Goal: Transaction & Acquisition: Purchase product/service

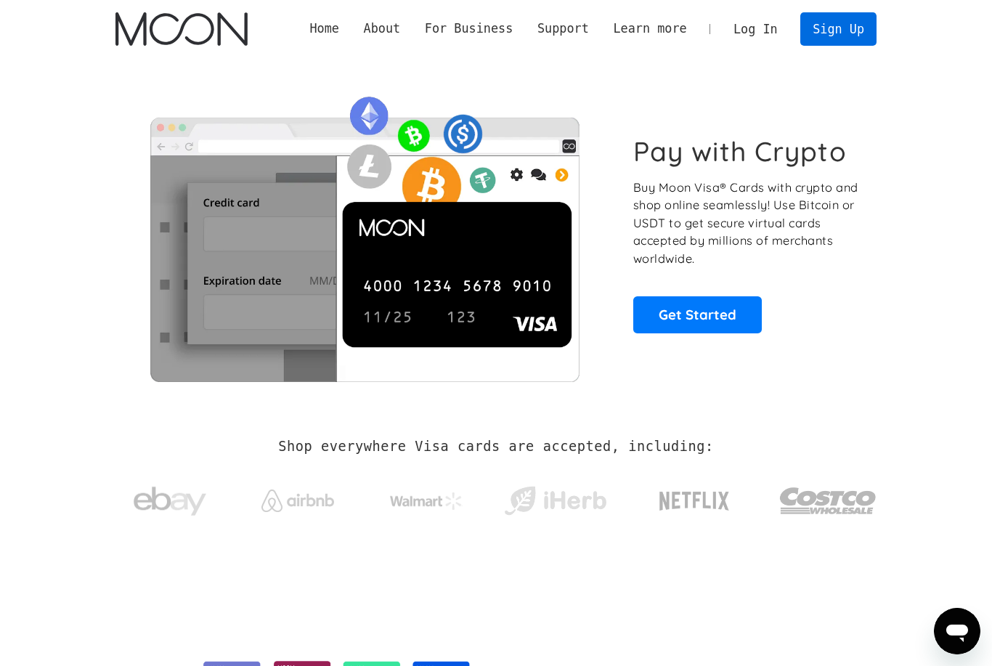
click at [846, 31] on link "Sign Up" at bounding box center [837, 28] width 75 height 33
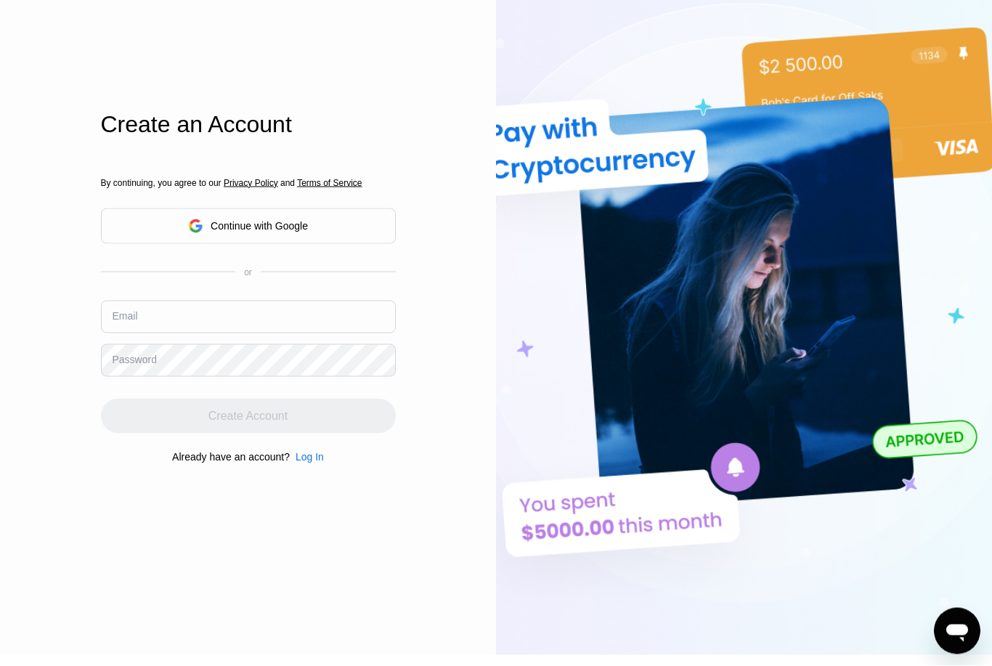
scroll to position [78, 0]
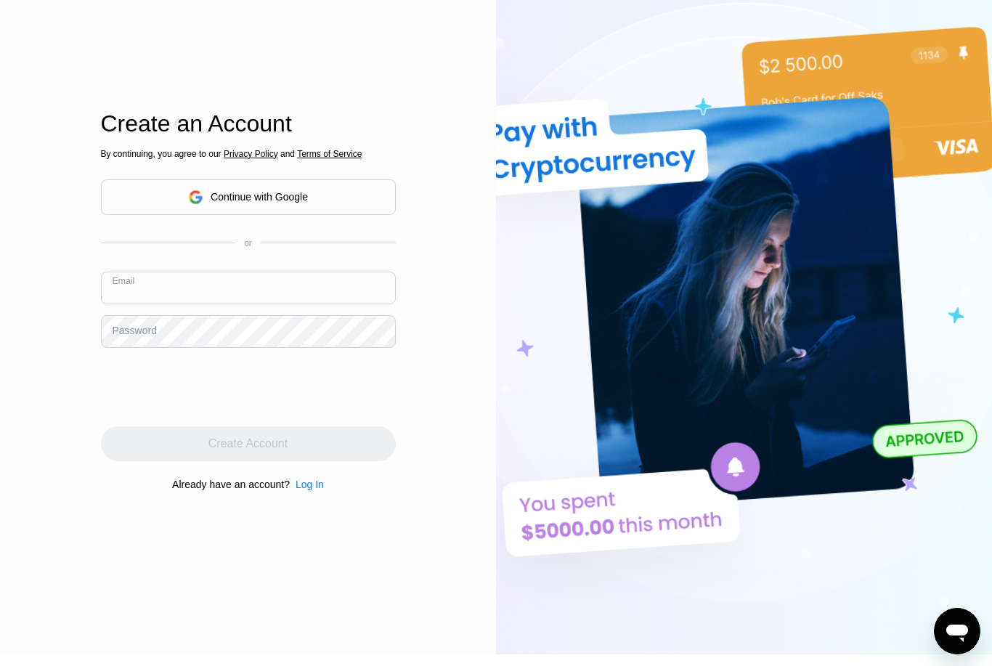
click at [322, 304] on input "text" at bounding box center [248, 287] width 295 height 33
click at [78, 655] on div "Log In Sign Up EN Language English Save Create an Account By continuing, you ag…" at bounding box center [248, 288] width 496 height 732
click at [272, 304] on input "text" at bounding box center [248, 287] width 295 height 33
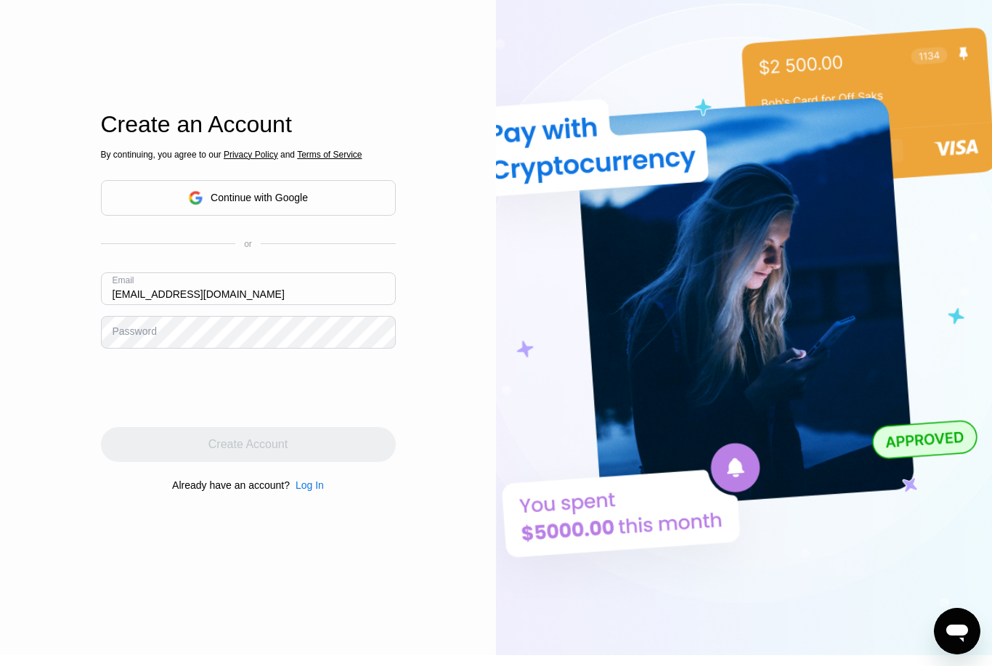
type input "Katherinedefevere@gmail.com"
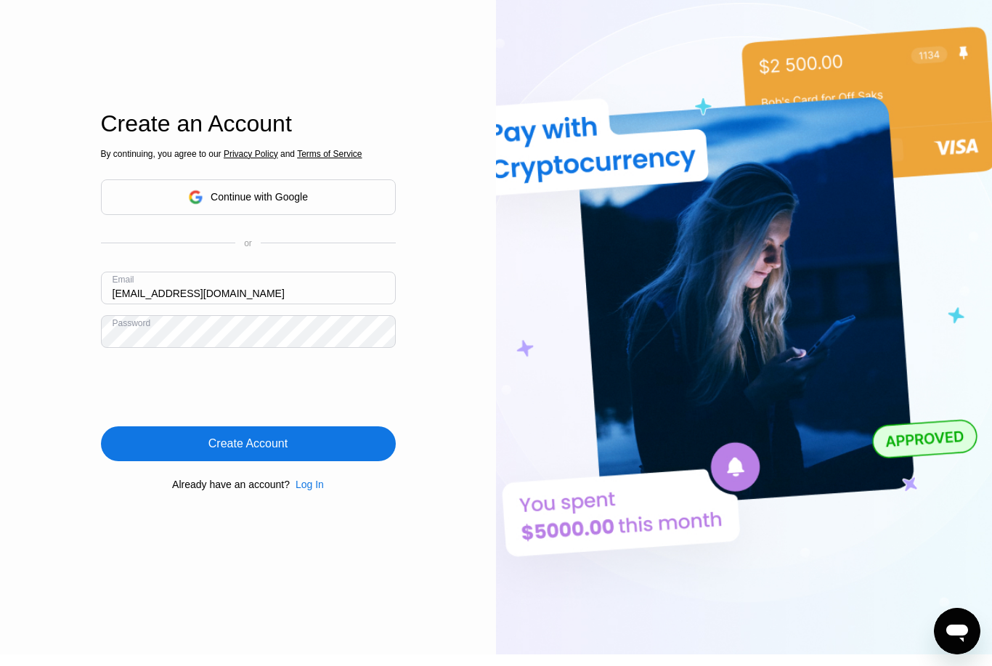
click at [335, 461] on div "Create Account" at bounding box center [248, 443] width 295 height 35
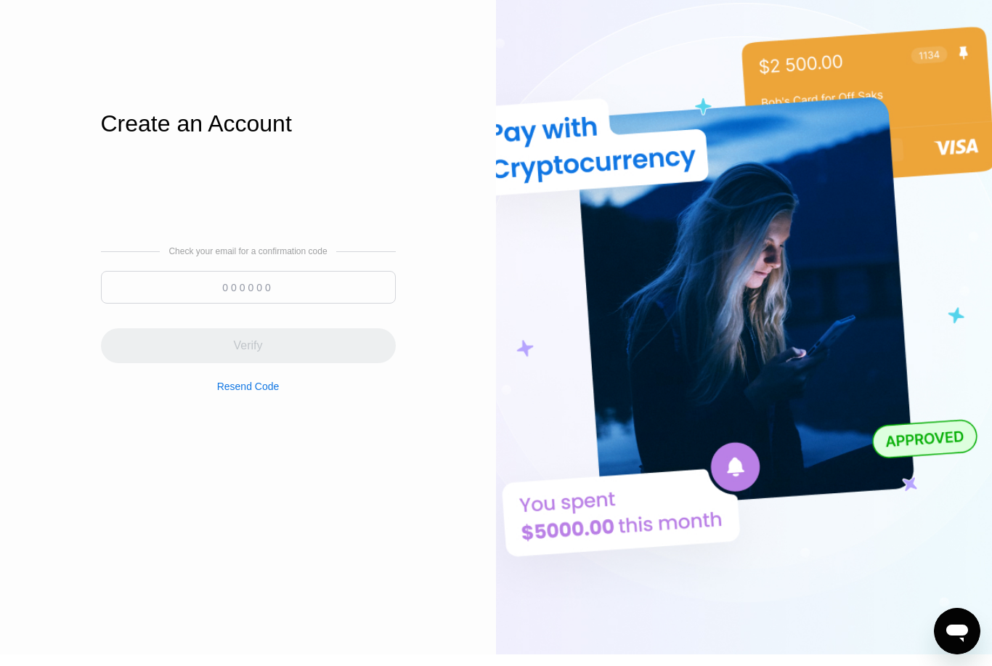
scroll to position [124, 0]
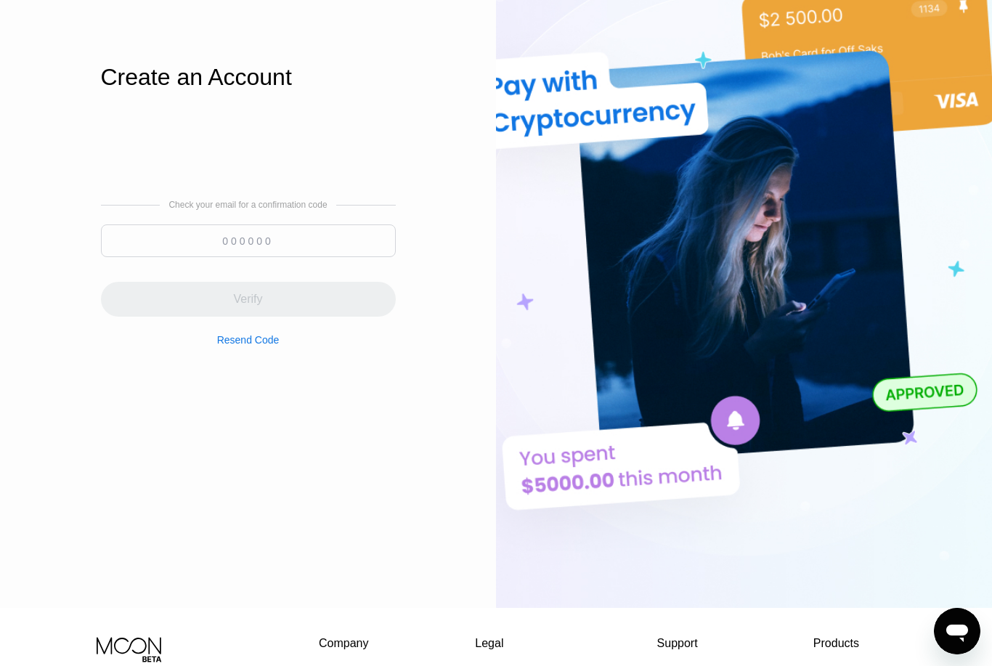
click at [274, 257] on input at bounding box center [248, 240] width 295 height 33
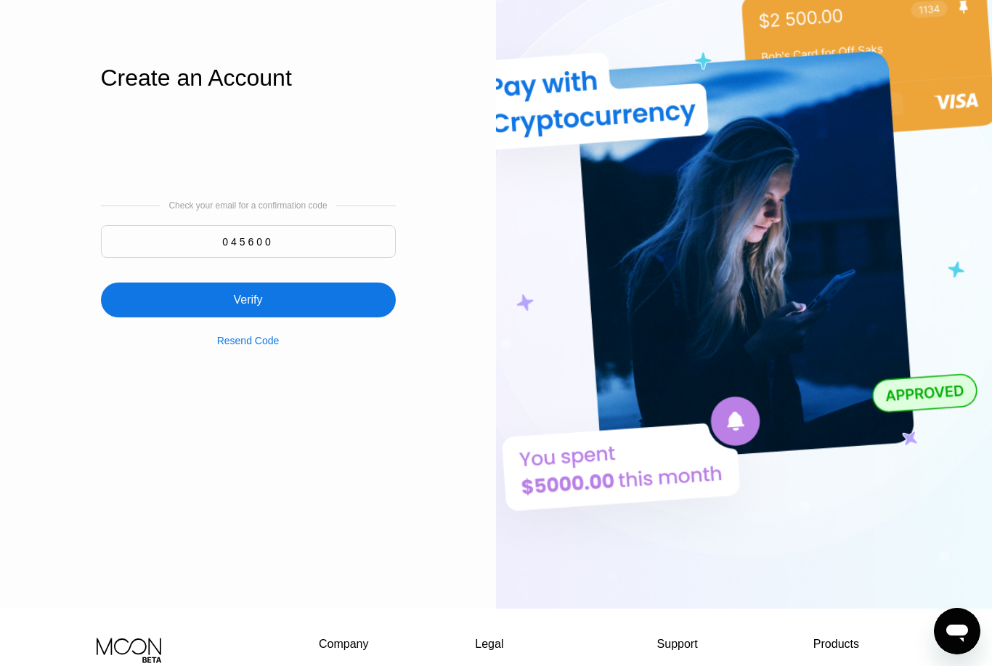
type input "045600"
click at [232, 317] on div "Verify" at bounding box center [248, 299] width 295 height 35
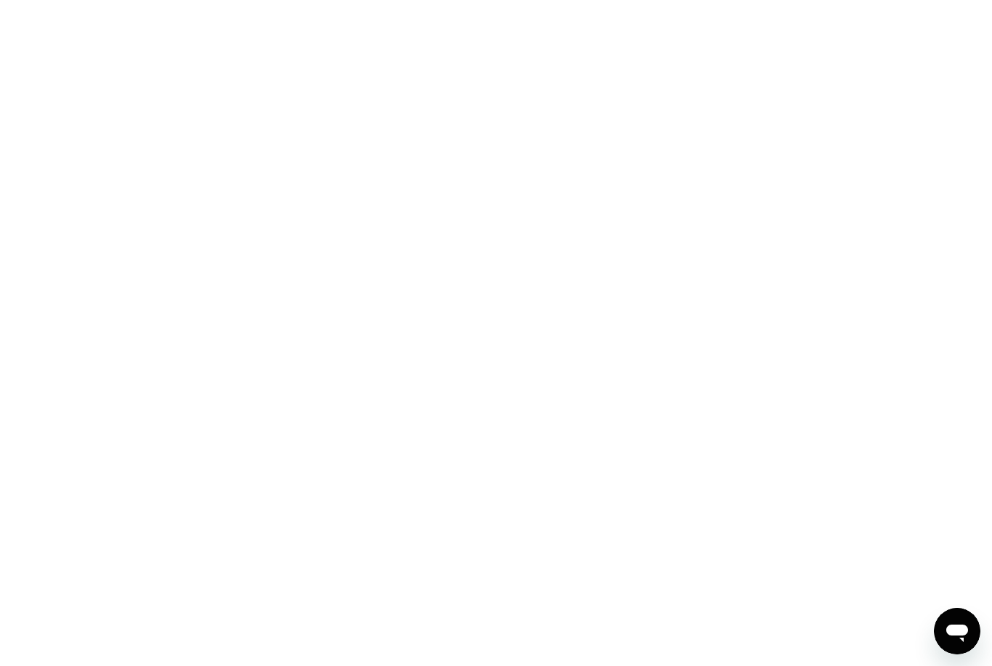
scroll to position [0, 0]
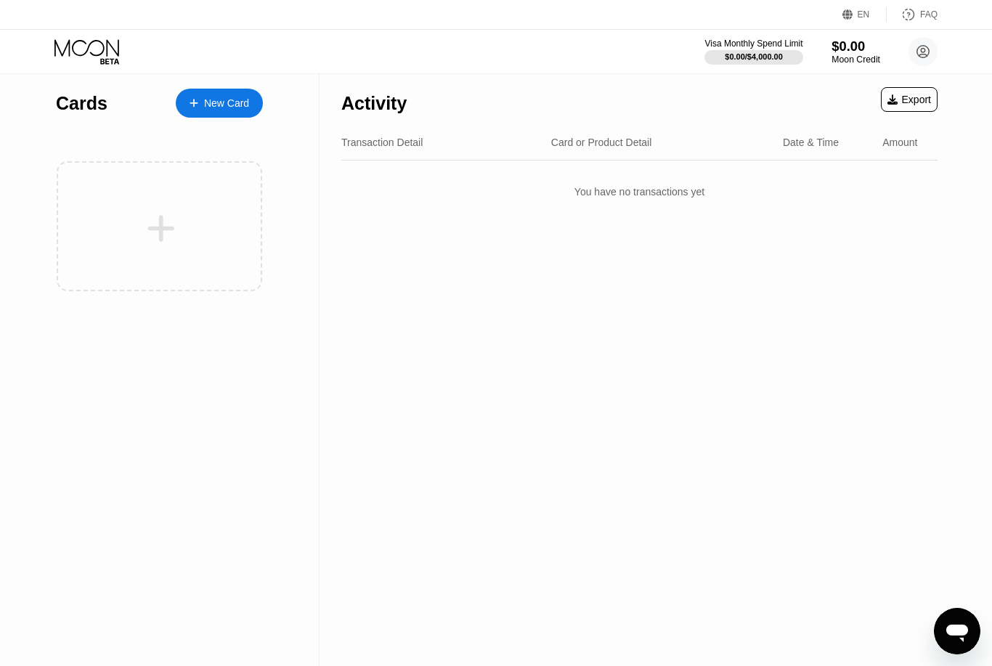
click at [854, 54] on div "$0.00" at bounding box center [855, 45] width 49 height 15
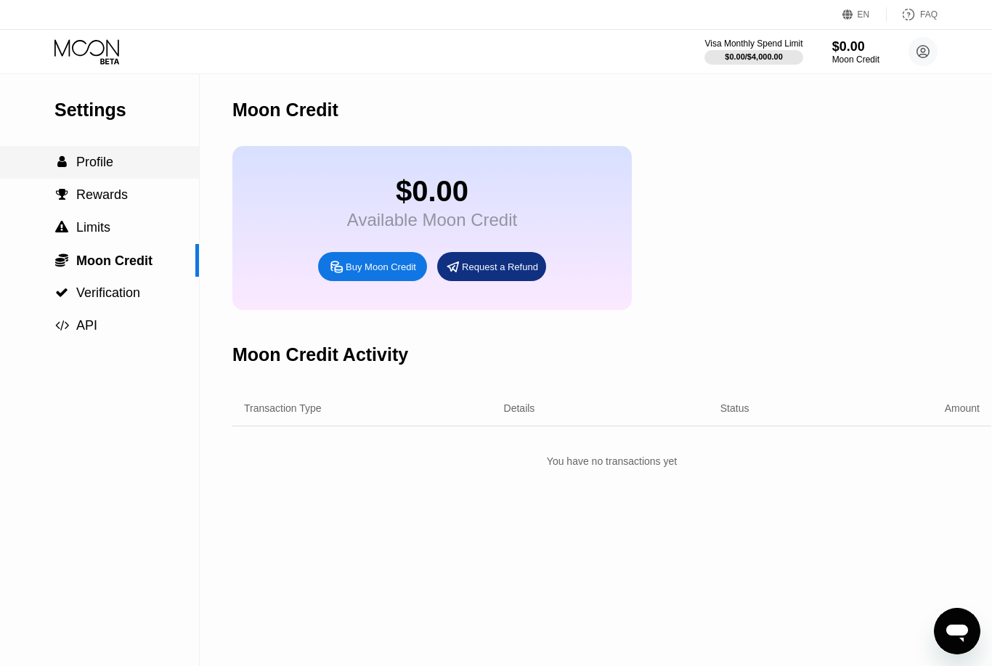
click at [74, 168] on div " Profile" at bounding box center [83, 162] width 59 height 15
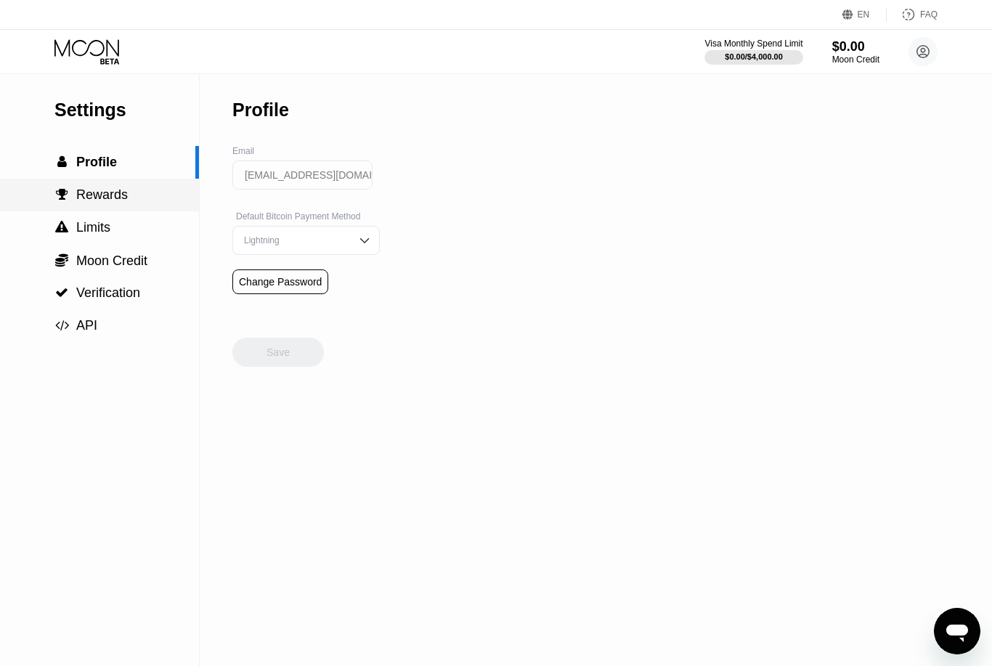
click at [92, 194] on span "Rewards" at bounding box center [102, 194] width 52 height 15
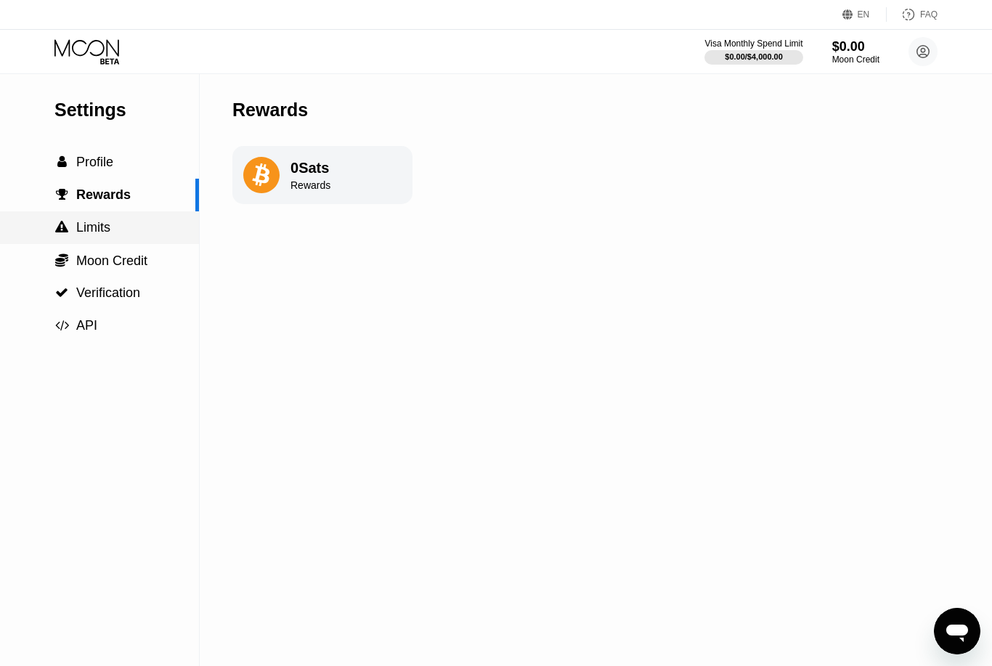
click at [99, 227] on span "Limits" at bounding box center [93, 227] width 34 height 15
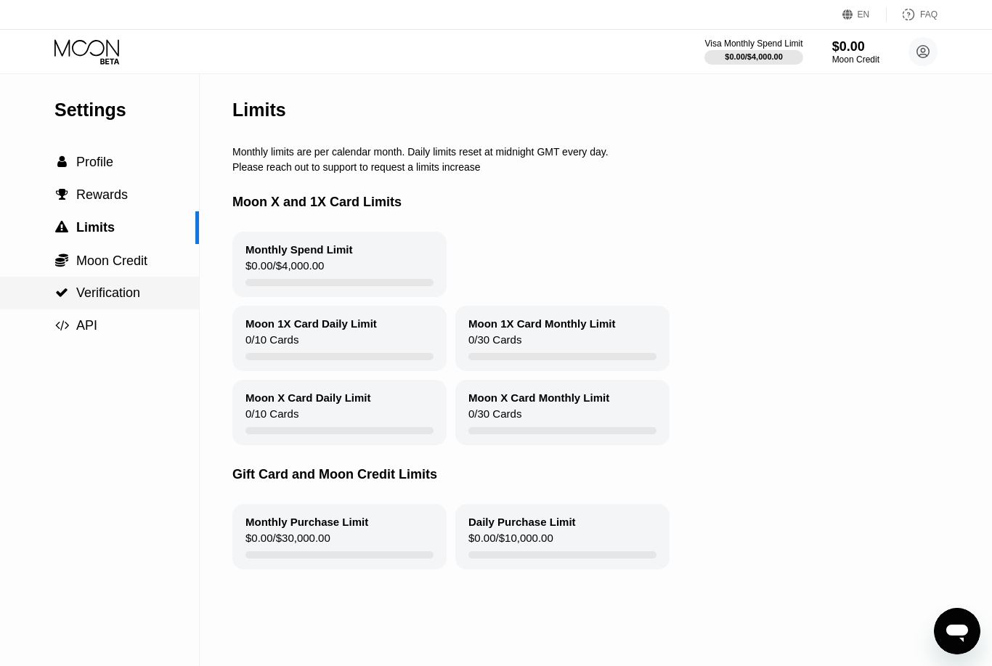
click at [110, 303] on div " Verification" at bounding box center [99, 293] width 199 height 33
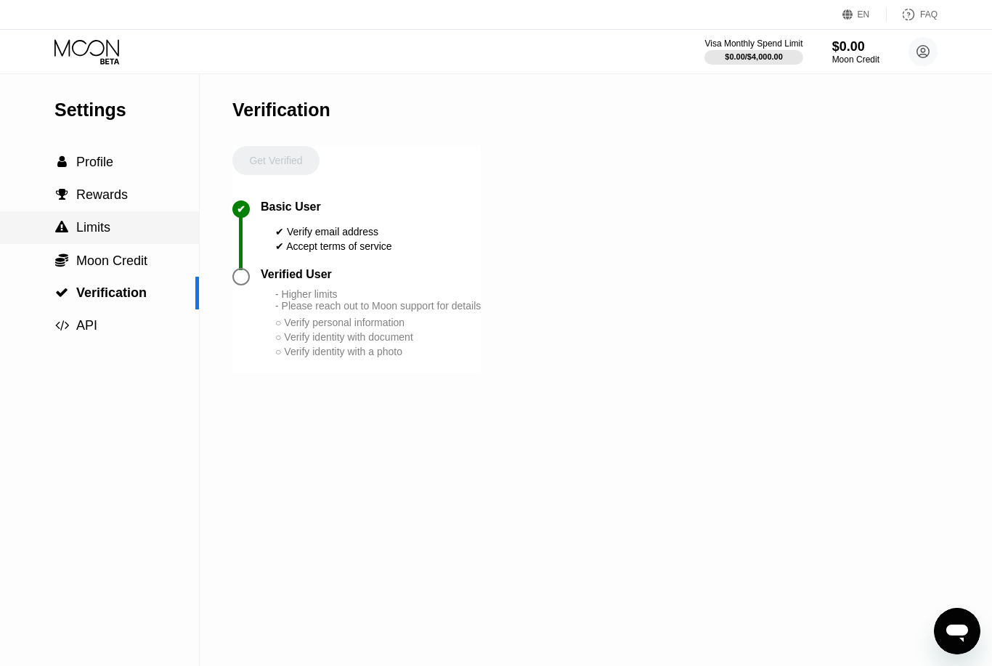
click at [107, 232] on span "Limits" at bounding box center [93, 227] width 34 height 15
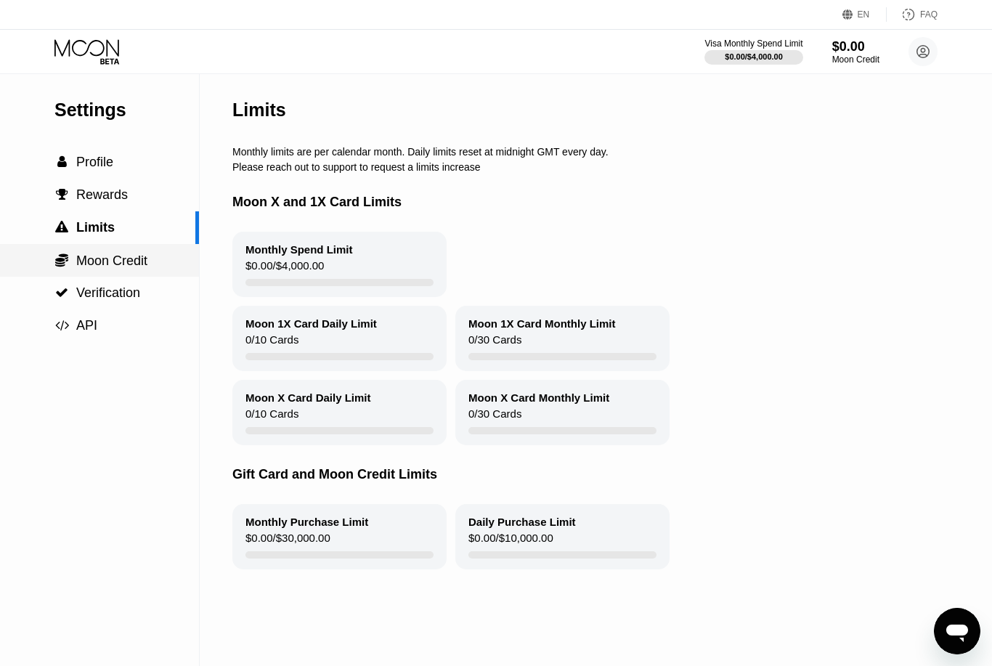
click at [117, 262] on span "Moon Credit" at bounding box center [111, 260] width 71 height 15
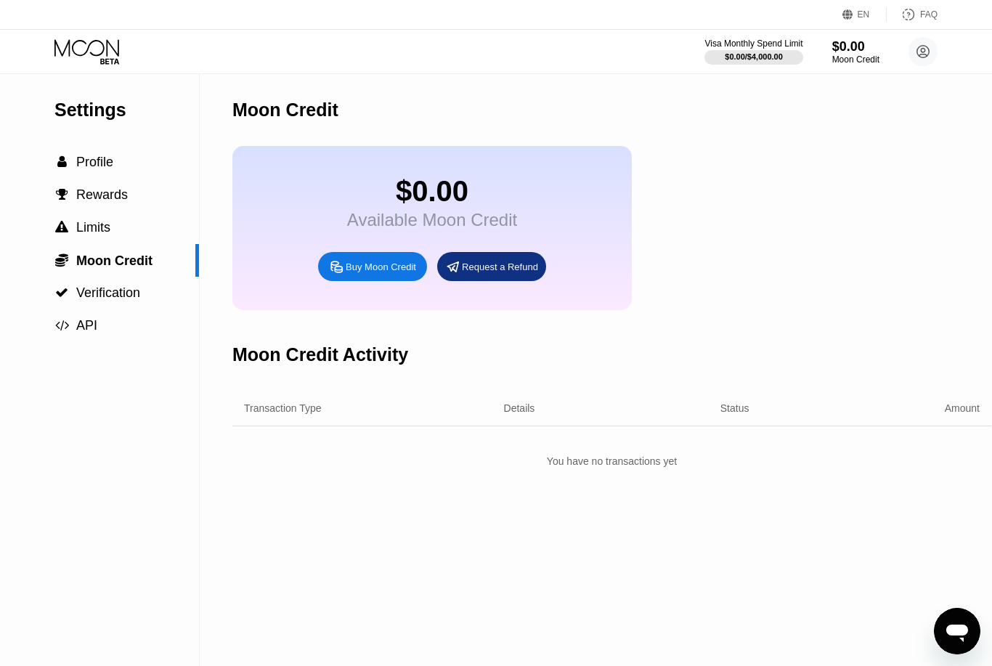
click at [364, 273] on div "Buy Moon Credit" at bounding box center [381, 267] width 70 height 12
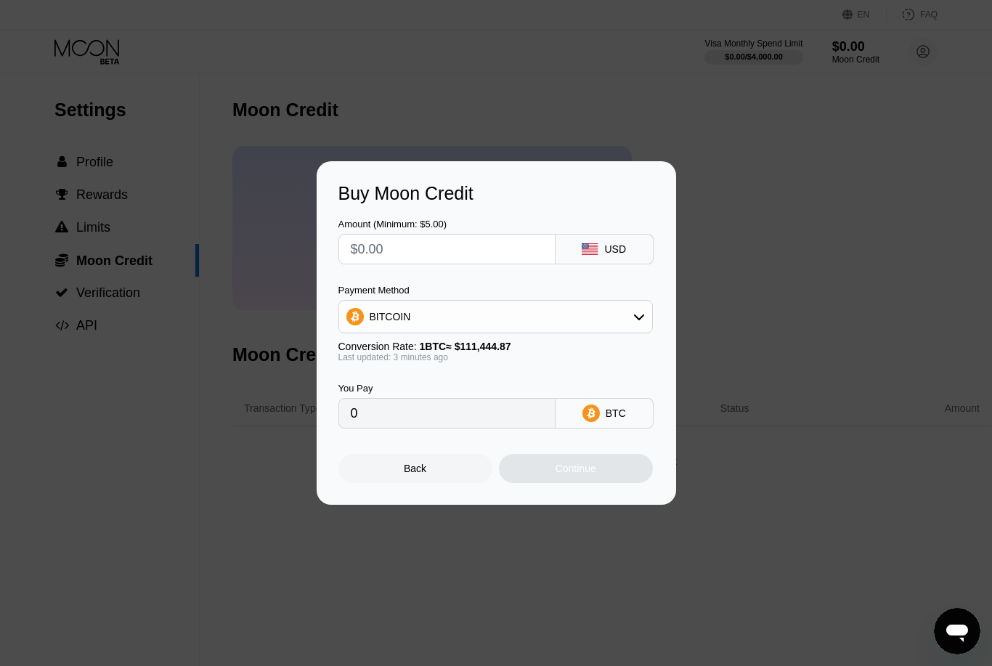
click at [510, 417] on input "0" at bounding box center [447, 412] width 192 height 29
click at [494, 409] on input "0" at bounding box center [447, 412] width 192 height 29
click at [494, 410] on input "0" at bounding box center [447, 412] width 192 height 29
click at [487, 412] on input "0" at bounding box center [447, 412] width 192 height 29
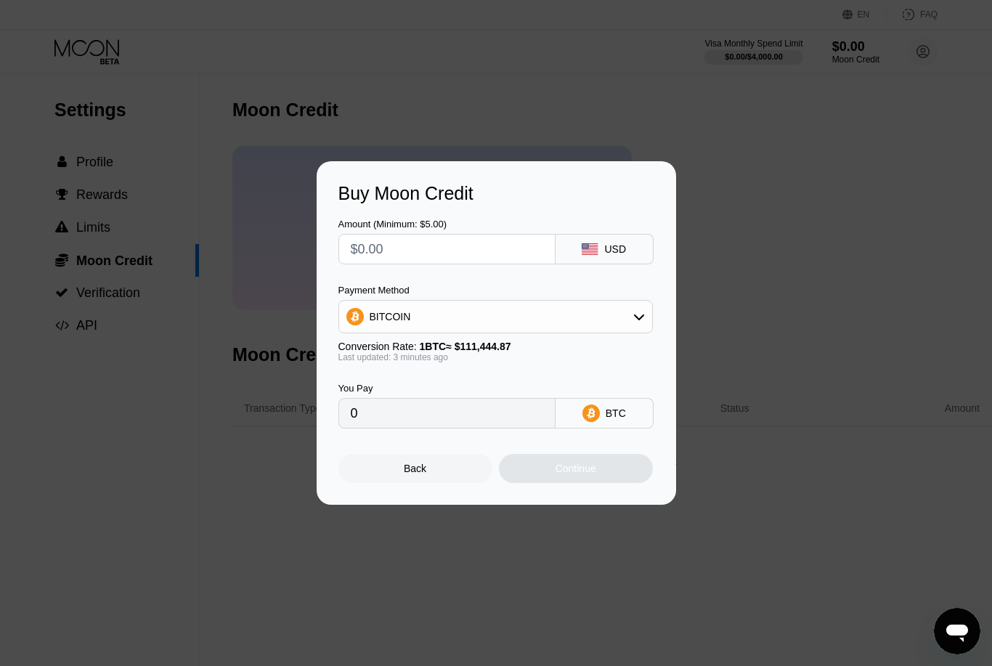
click at [487, 412] on input "0" at bounding box center [447, 412] width 192 height 29
click at [488, 413] on input "0" at bounding box center [447, 412] width 192 height 29
click at [563, 316] on div "BITCOIN" at bounding box center [495, 316] width 313 height 29
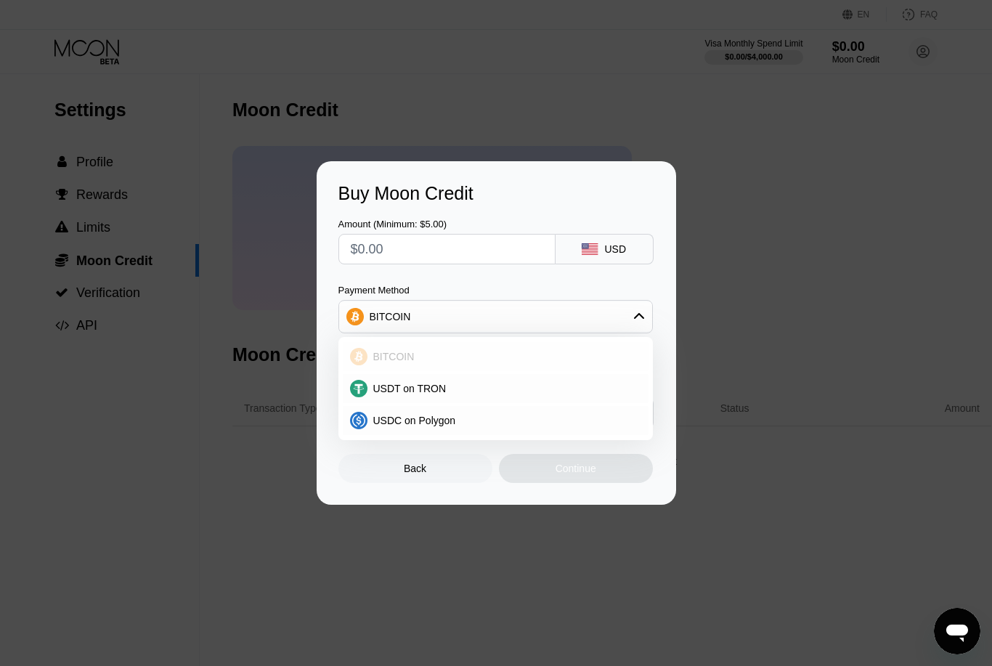
click at [513, 360] on div "BITCOIN" at bounding box center [504, 357] width 274 height 12
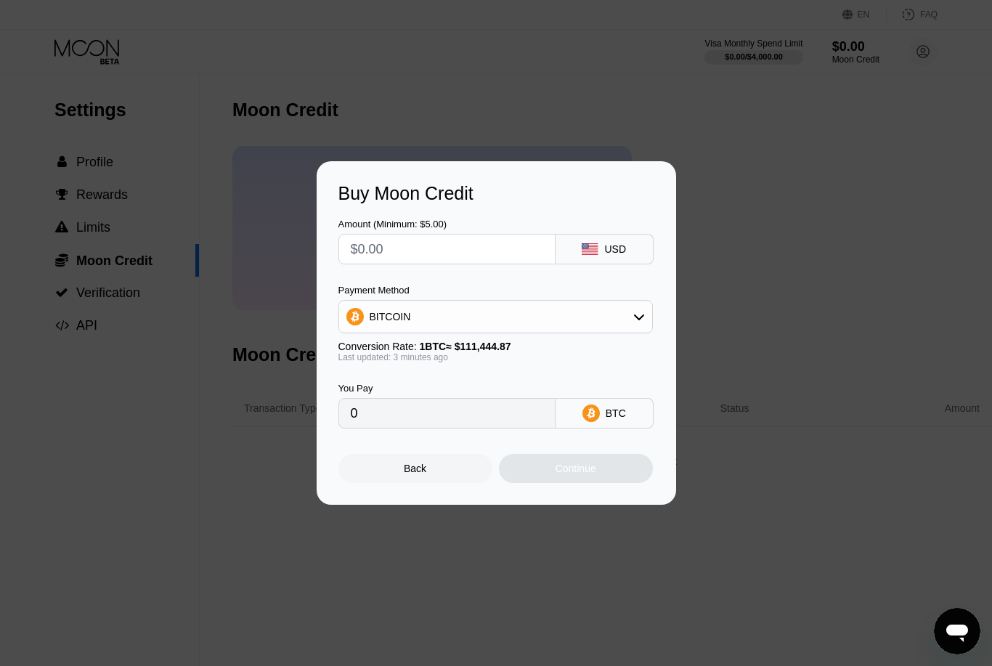
click at [491, 322] on div "BITCOIN" at bounding box center [495, 316] width 313 height 29
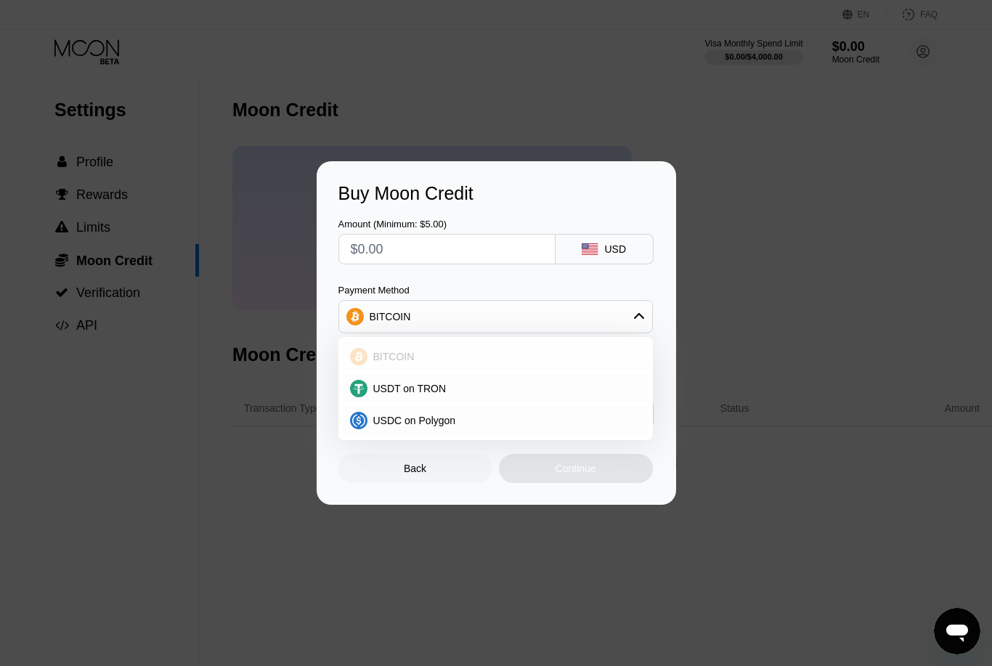
click at [491, 319] on div "BITCOIN" at bounding box center [495, 316] width 313 height 29
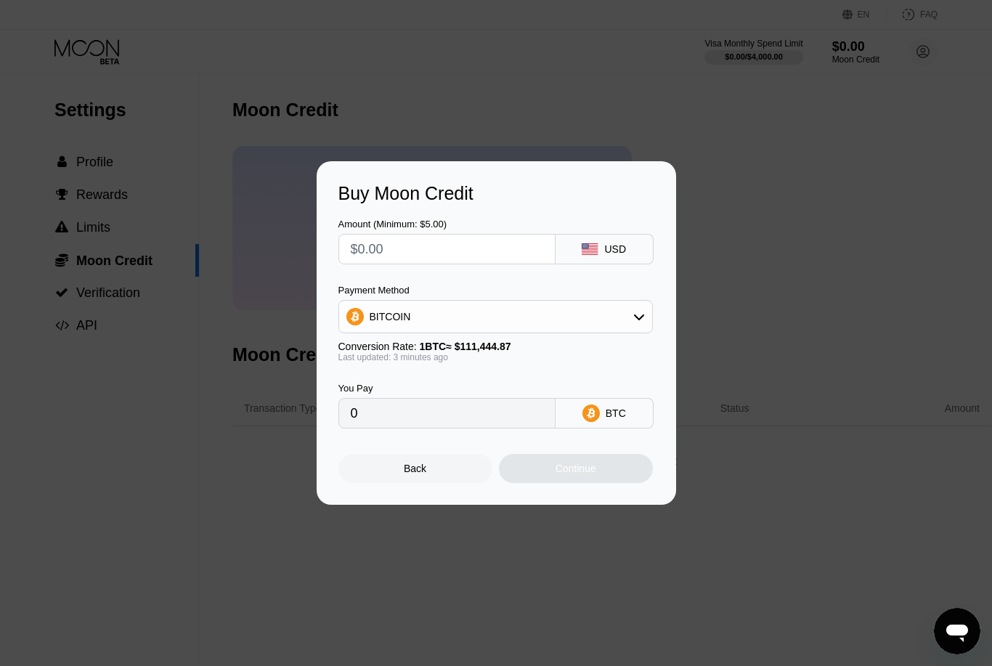
click at [436, 240] on input "text" at bounding box center [447, 248] width 192 height 29
type input "$1"
type input "0.00000898"
type input "$10"
type input "0.00008974"
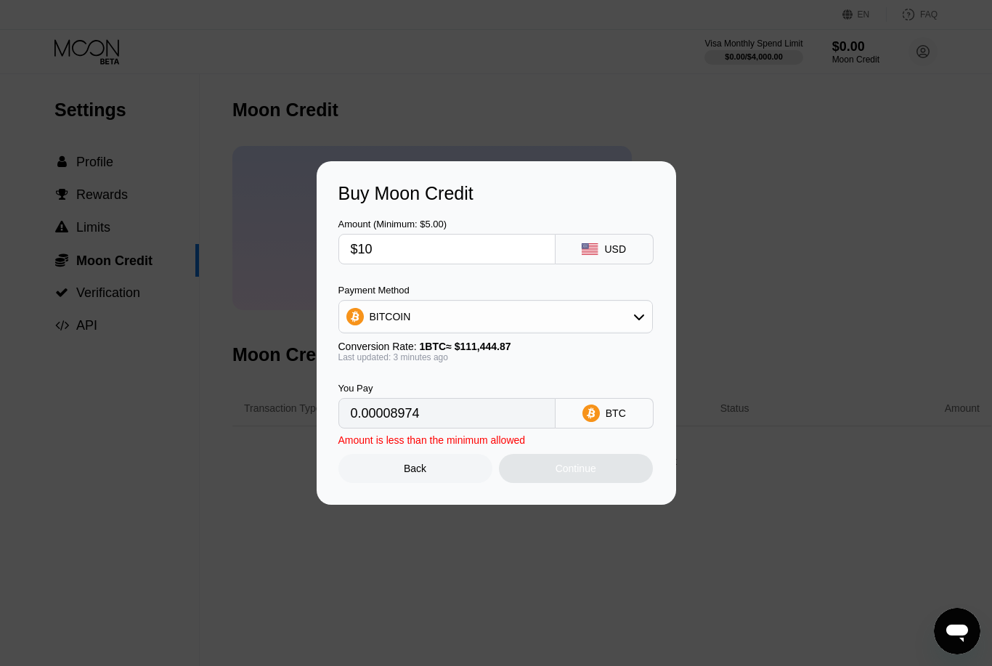
type input "$100"
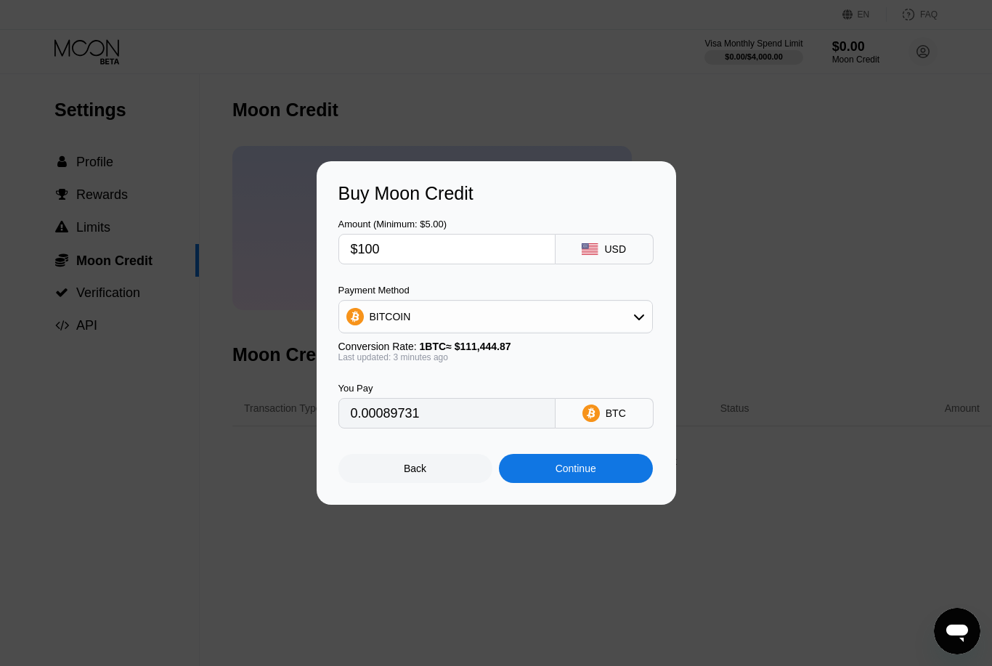
type input "0.00089724"
type input "$10"
type input "0.00008973"
type input "$102"
type input "0.00091519"
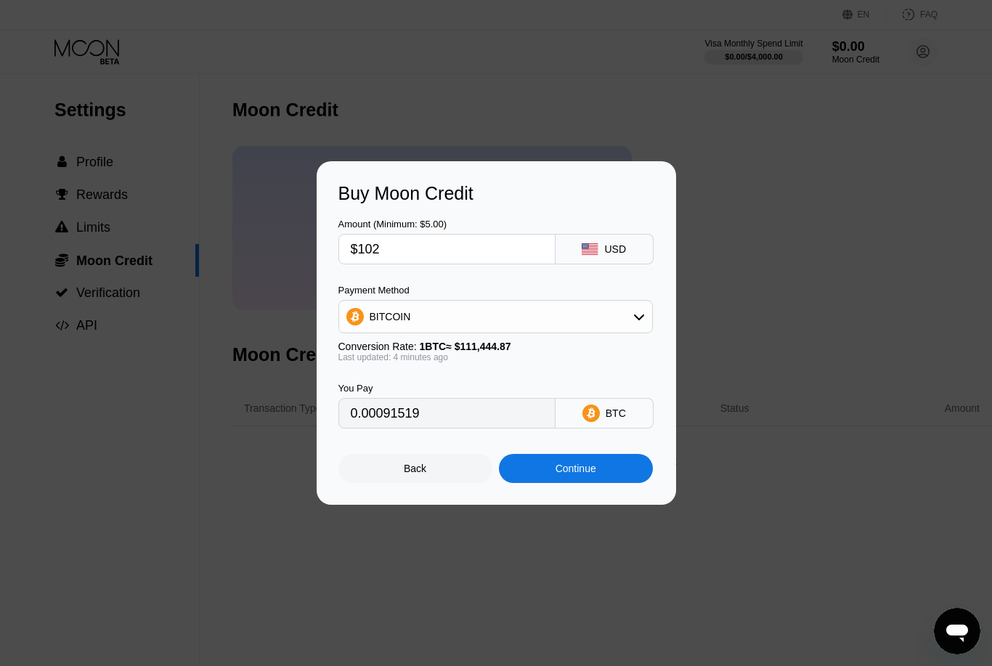
type input "$10"
type input "0.00008973"
type input "$1"
type input "0.00000898"
type input "$12"
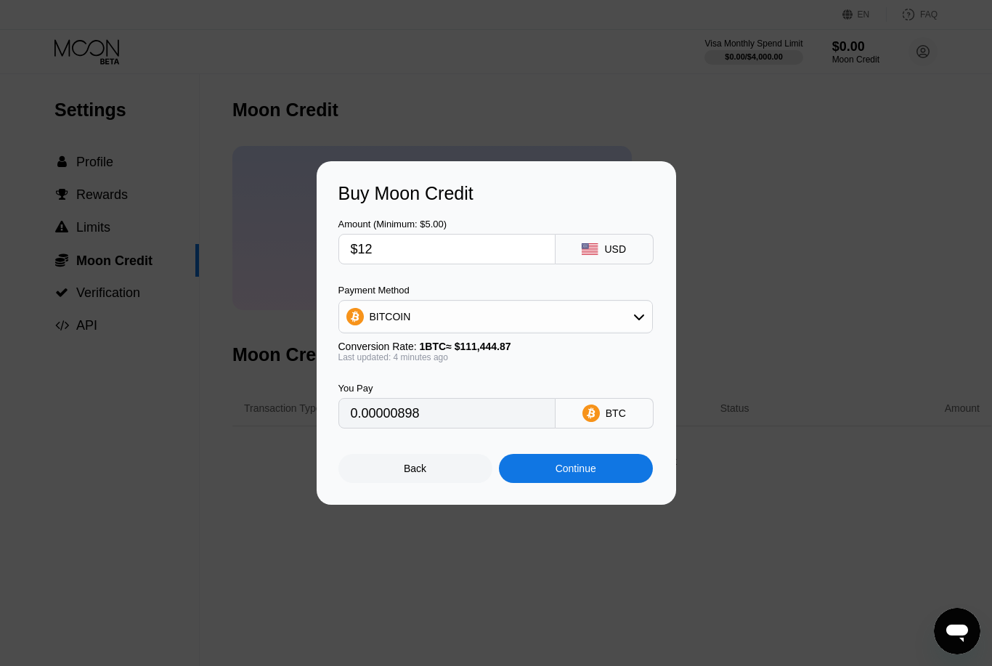
type input "0.00010767"
type input "$120"
type input "0.00107669"
type input "$120"
click at [569, 474] on div "Continue" at bounding box center [575, 468] width 41 height 12
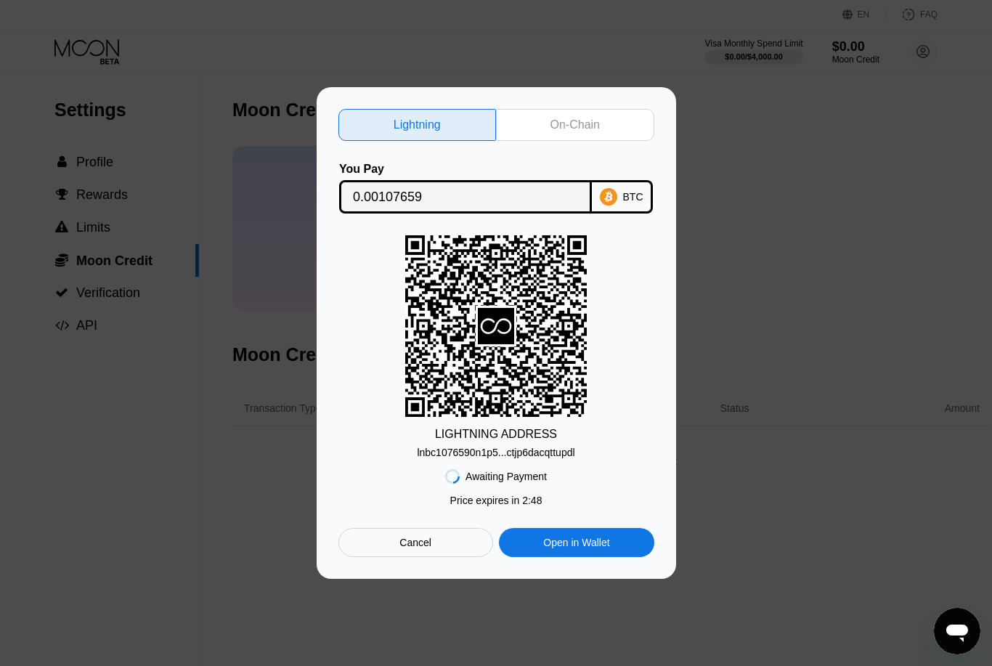
click at [516, 454] on div "lnbc1076590n1p5...ctjp6dacqttupdl" at bounding box center [496, 452] width 158 height 12
click at [470, 367] on icon at bounding box center [495, 326] width 181 height 179
click at [446, 286] on rect at bounding box center [495, 325] width 181 height 181
click at [566, 128] on div "On-Chain" at bounding box center [574, 125] width 49 height 15
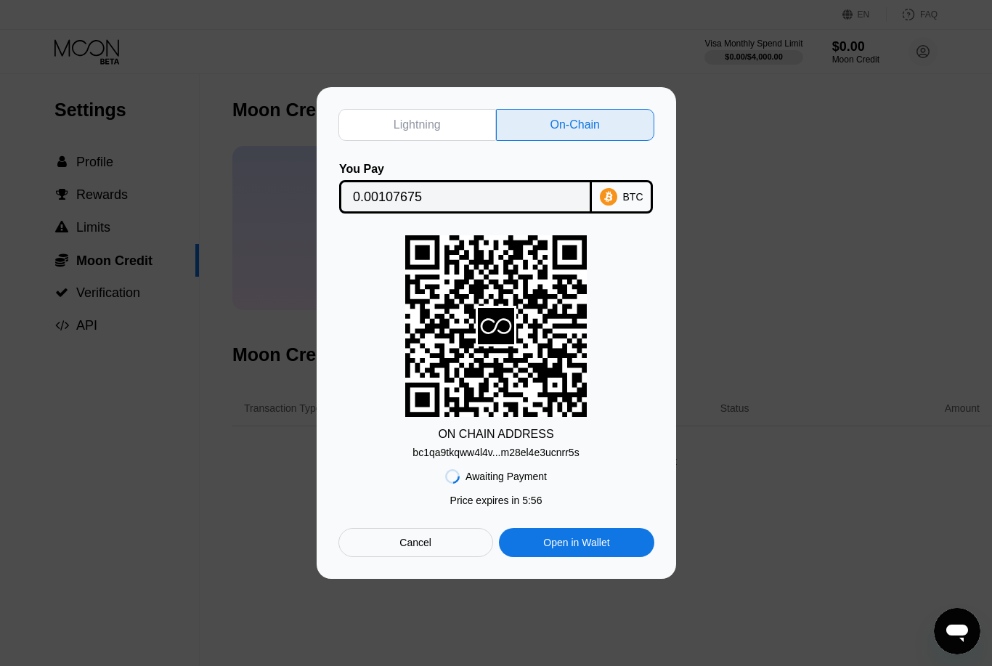
click at [522, 453] on div "bc1qa9tkqww4l4v...m28el4e3ucnrr5s" at bounding box center [495, 452] width 166 height 12
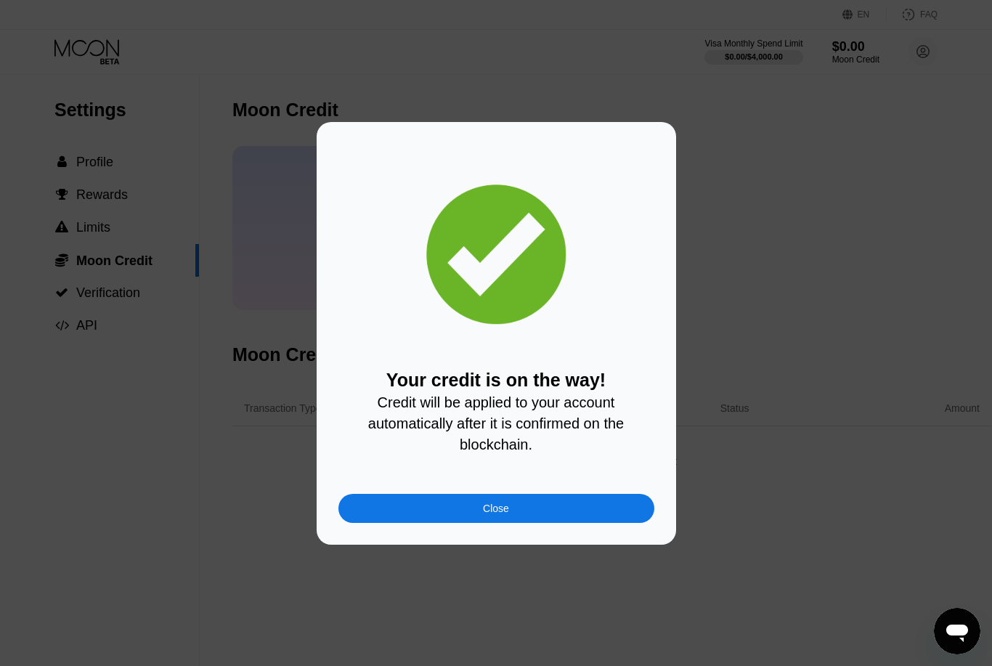
click at [496, 508] on div "Close" at bounding box center [496, 508] width 26 height 12
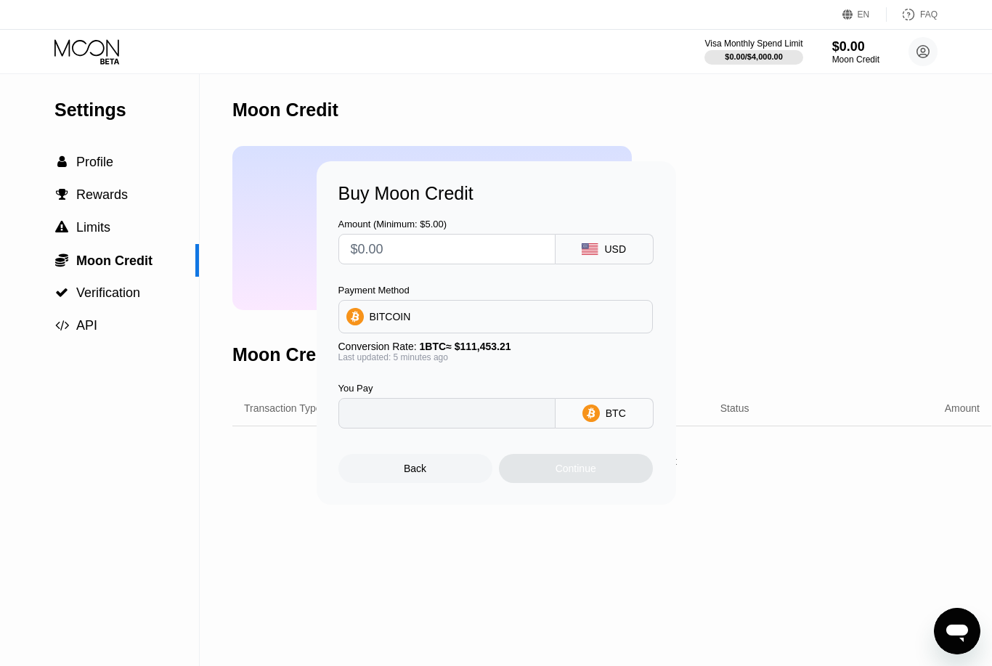
type input "0"
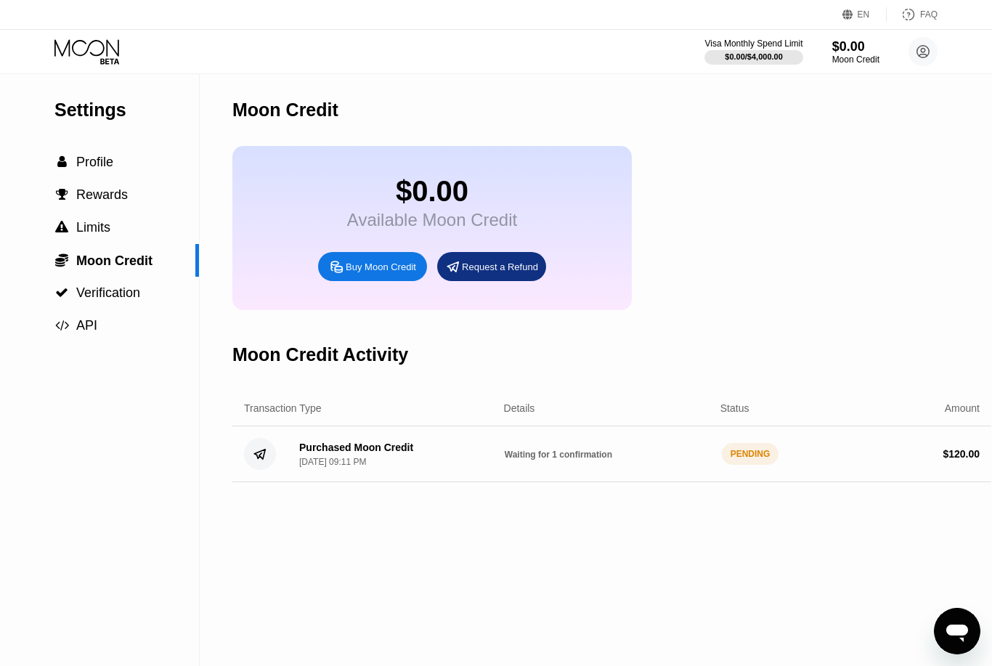
click at [597, 453] on div "Purchased Moon Credit Sep 22, 2025, 09:11 PM Waiting for 1 confirmation PENDING…" at bounding box center [611, 454] width 759 height 56
click at [713, 44] on div "Visa Monthly Spend Limit" at bounding box center [753, 43] width 100 height 10
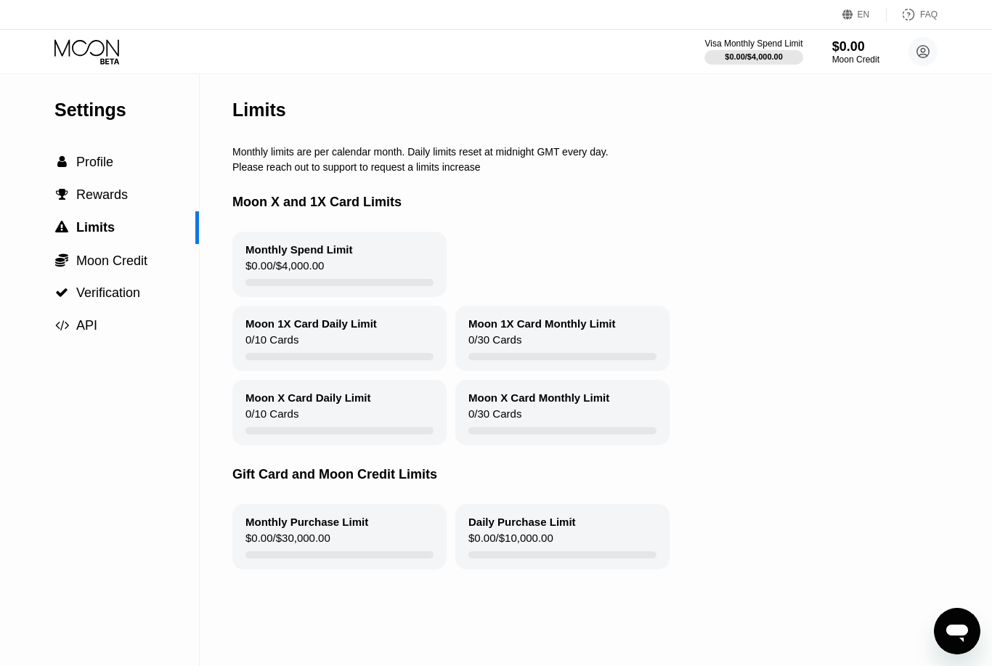
click at [326, 255] on div "Monthly Spend Limit" at bounding box center [298, 249] width 107 height 12
click at [289, 249] on div "Monthly Spend Limit" at bounding box center [298, 249] width 107 height 12
click at [83, 167] on span "Profile" at bounding box center [94, 162] width 37 height 15
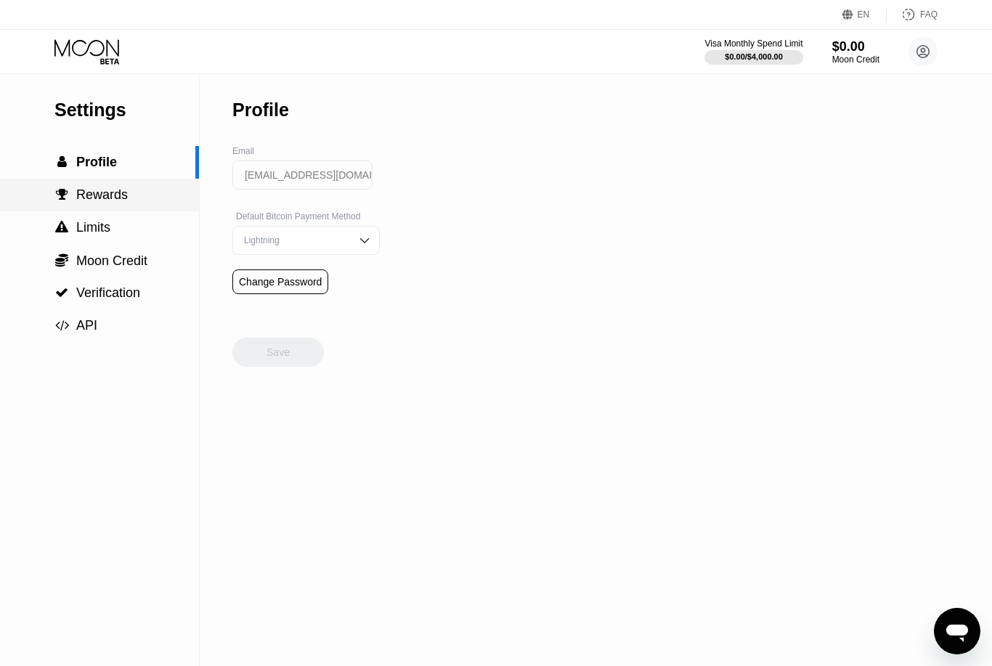
click at [105, 196] on span "Rewards" at bounding box center [102, 194] width 52 height 15
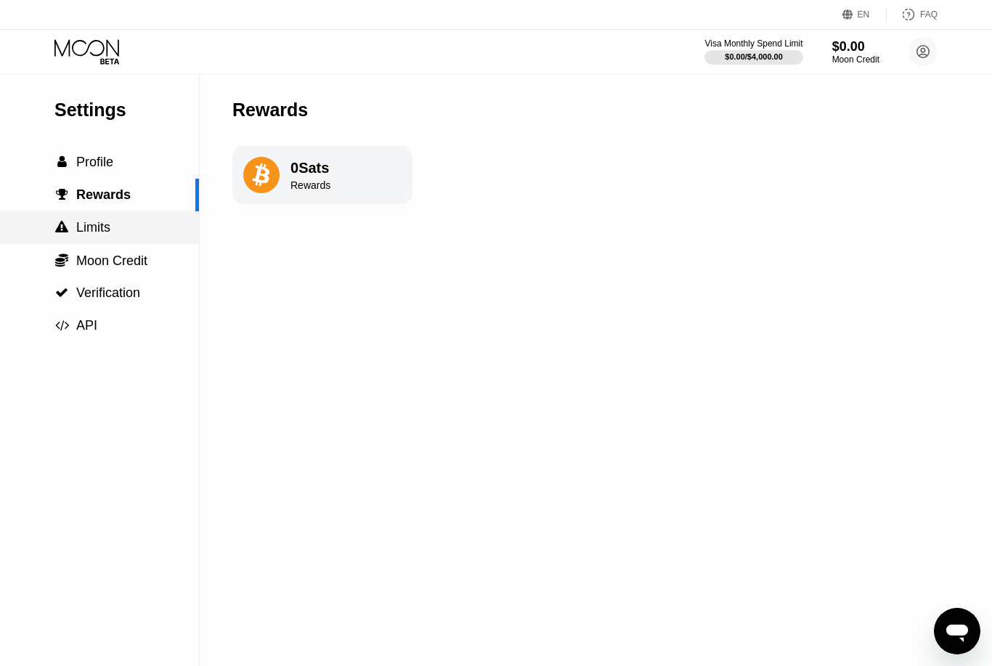
click at [103, 234] on span "Limits" at bounding box center [93, 227] width 34 height 15
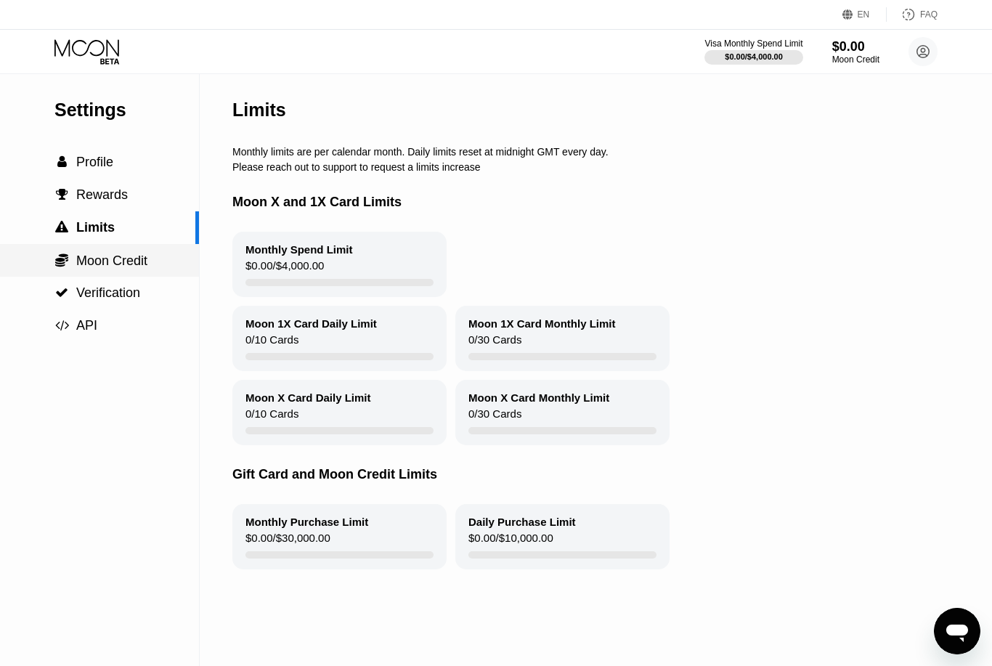
click at [115, 267] on span "Moon Credit" at bounding box center [111, 260] width 71 height 15
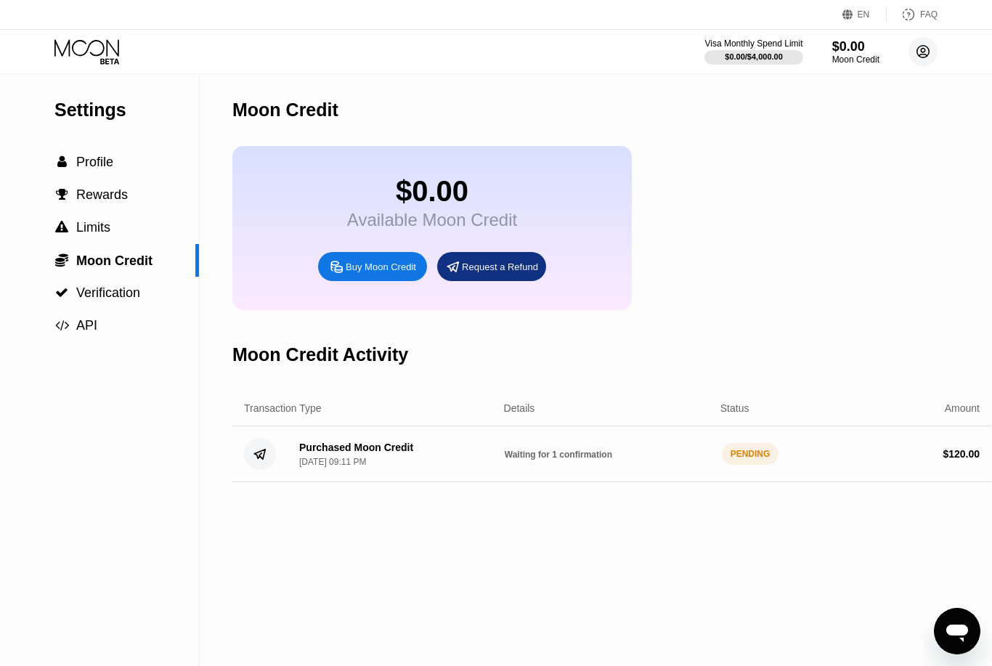
click at [930, 50] on circle at bounding box center [922, 51] width 29 height 29
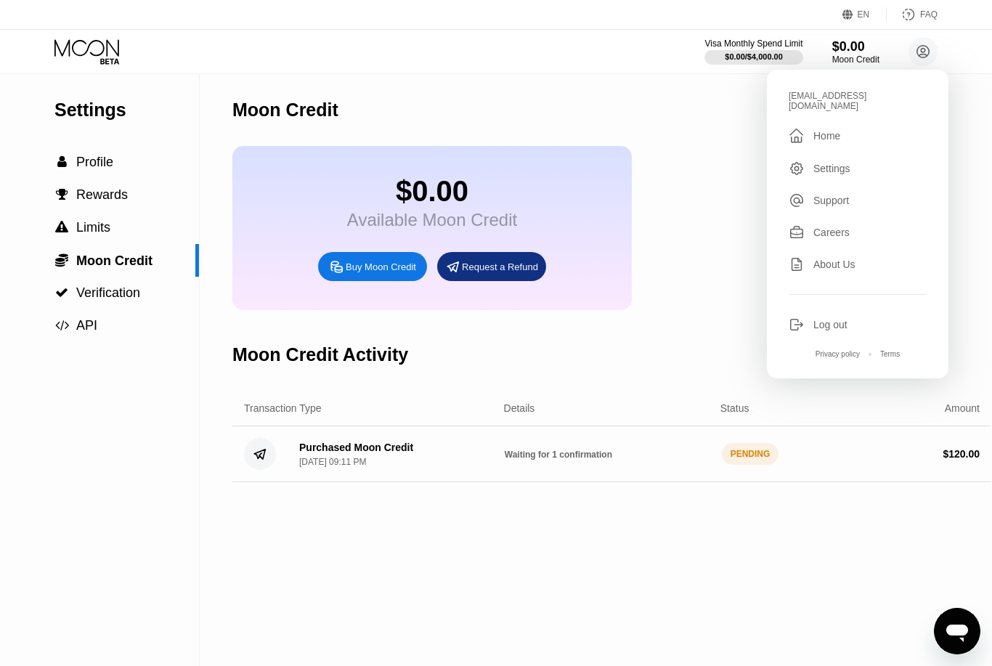
click at [851, 127] on div " Home" at bounding box center [857, 135] width 138 height 17
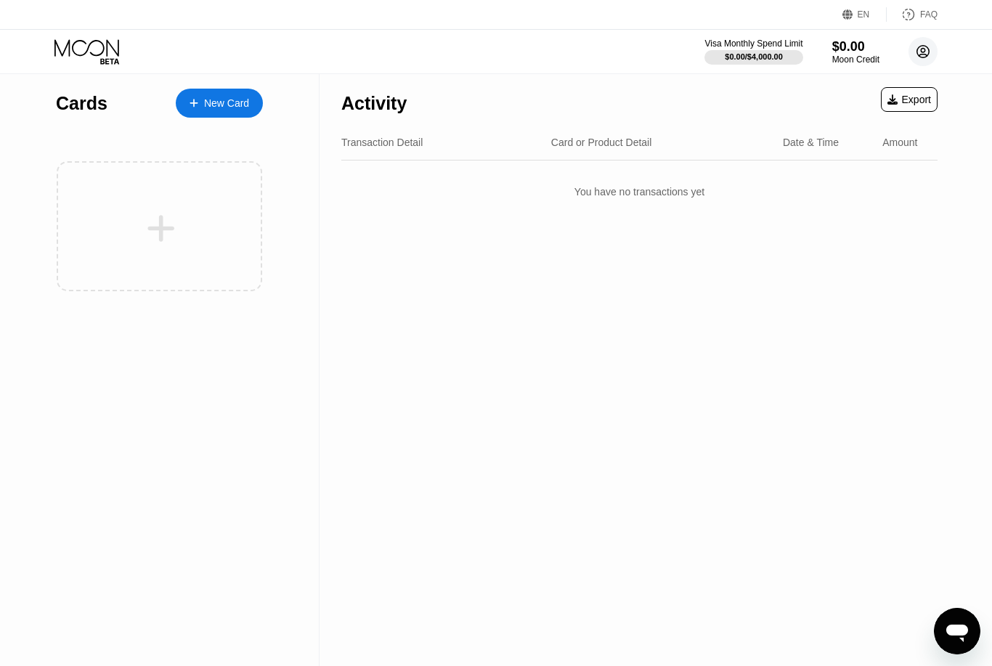
click at [926, 57] on icon at bounding box center [923, 52] width 12 height 12
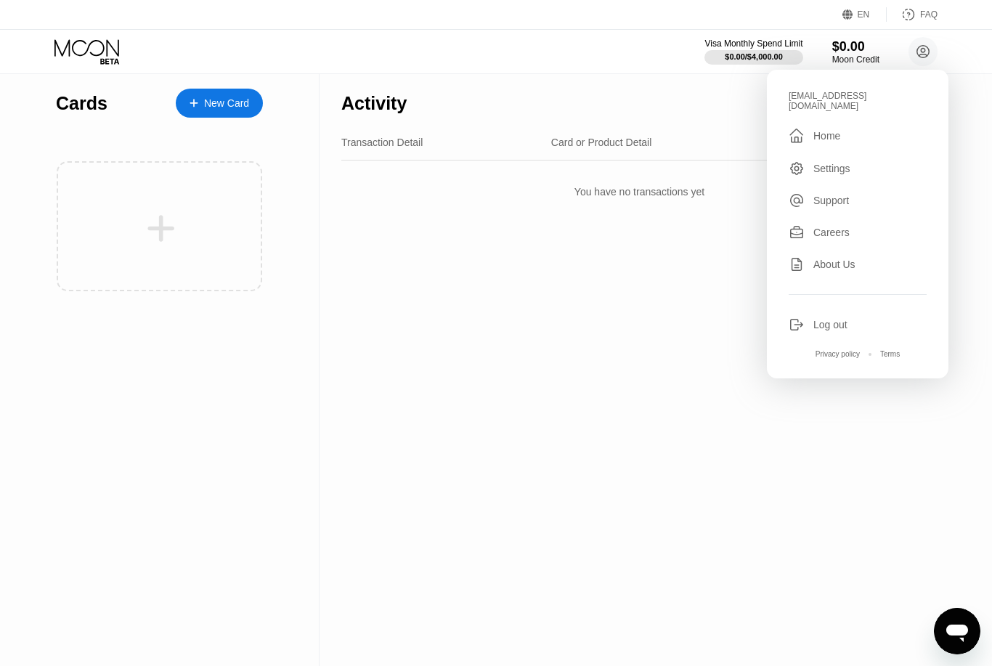
click at [850, 165] on div "Settings" at bounding box center [831, 169] width 37 height 12
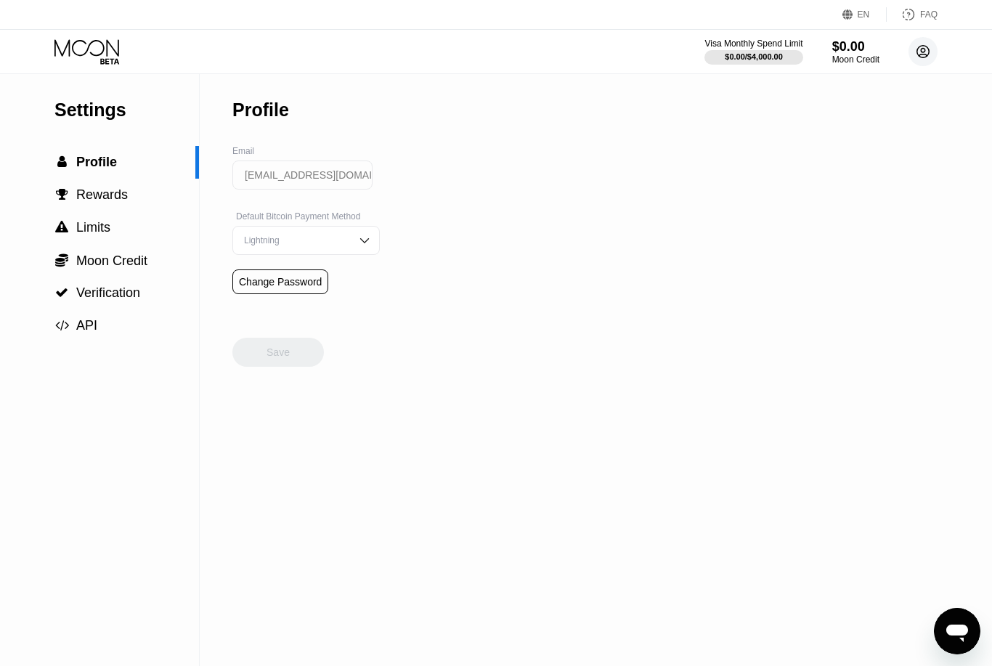
click at [928, 44] on circle at bounding box center [922, 51] width 29 height 29
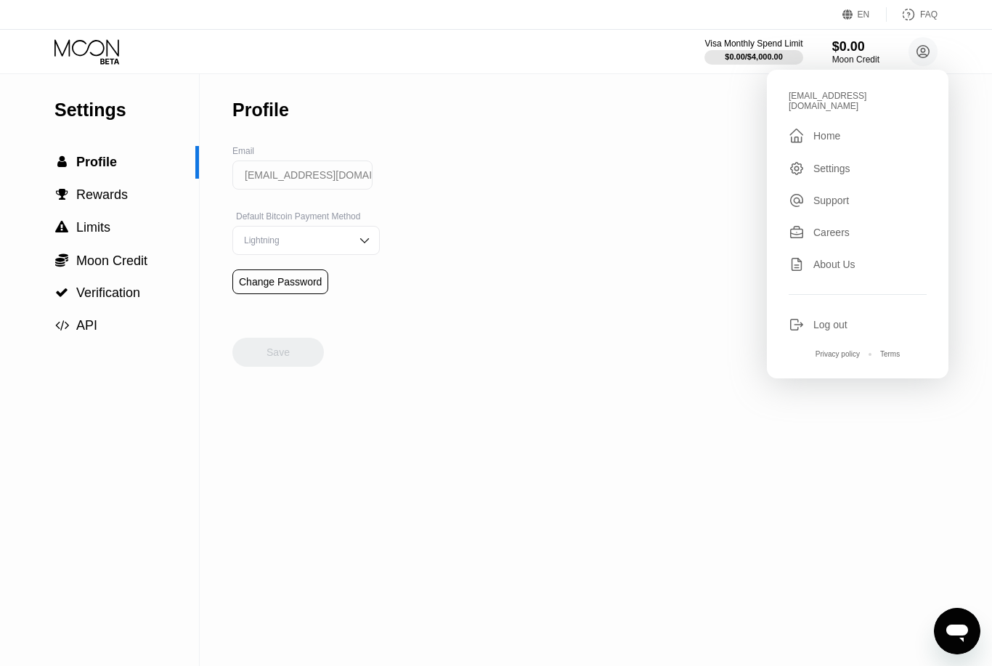
click at [830, 132] on div "Home" at bounding box center [826, 136] width 27 height 12
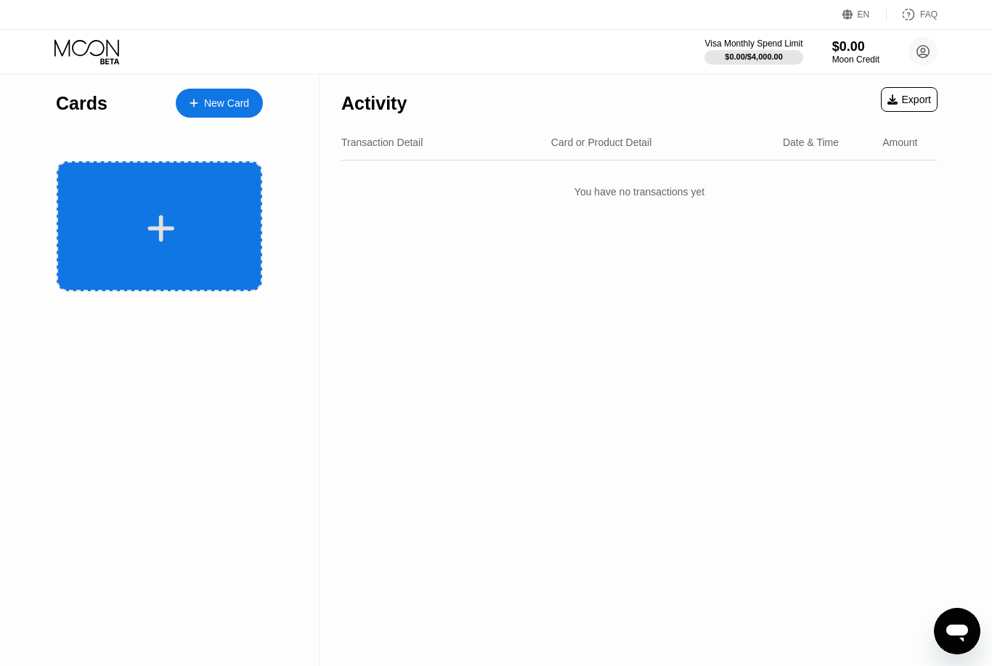
click at [181, 195] on div at bounding box center [159, 226] width 205 height 130
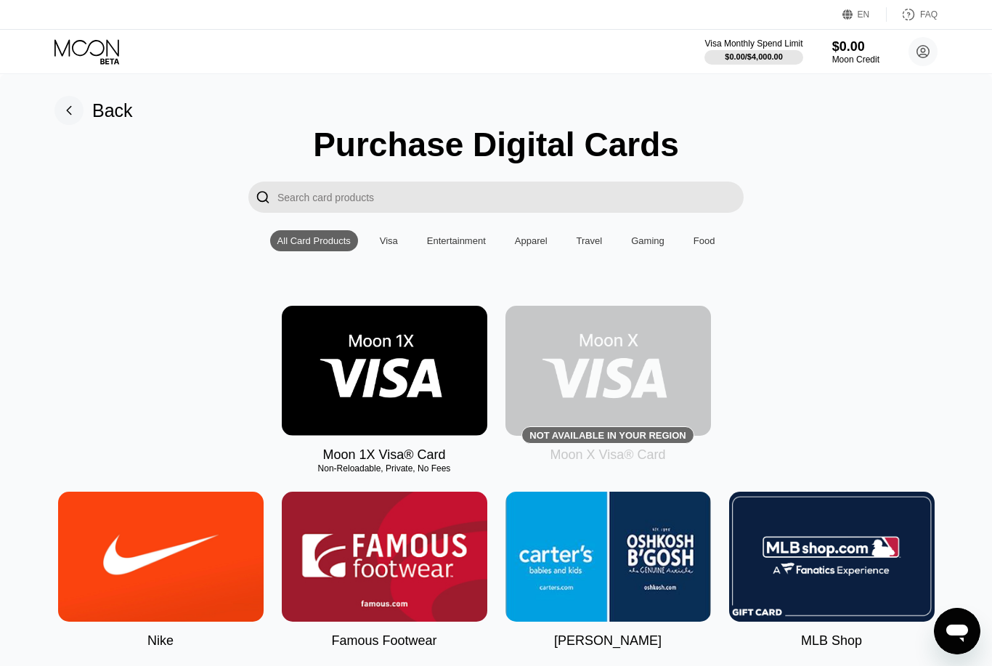
click at [391, 242] on div "Visa" at bounding box center [389, 240] width 18 height 11
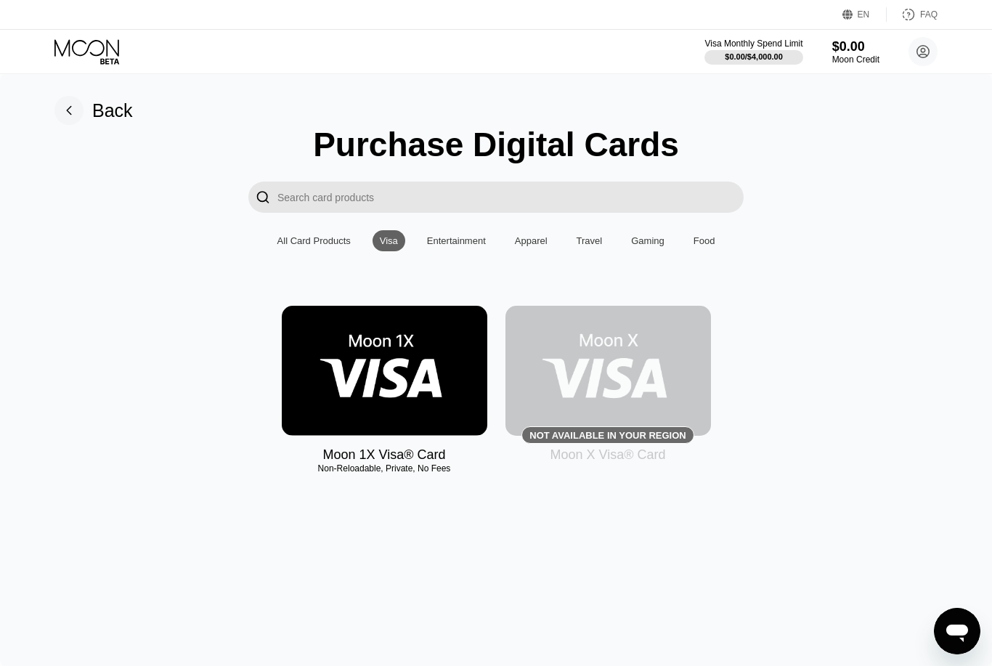
click at [365, 399] on img at bounding box center [384, 371] width 205 height 130
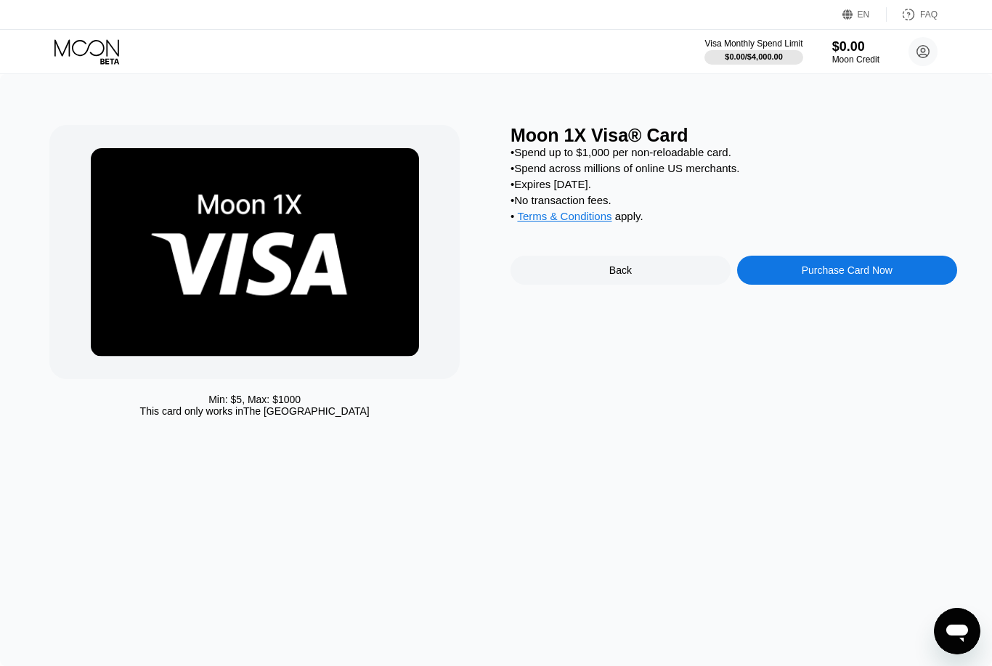
click at [591, 222] on span "Terms & Conditions" at bounding box center [564, 216] width 94 height 12
click at [817, 285] on div "Purchase Card Now" at bounding box center [847, 269] width 220 height 29
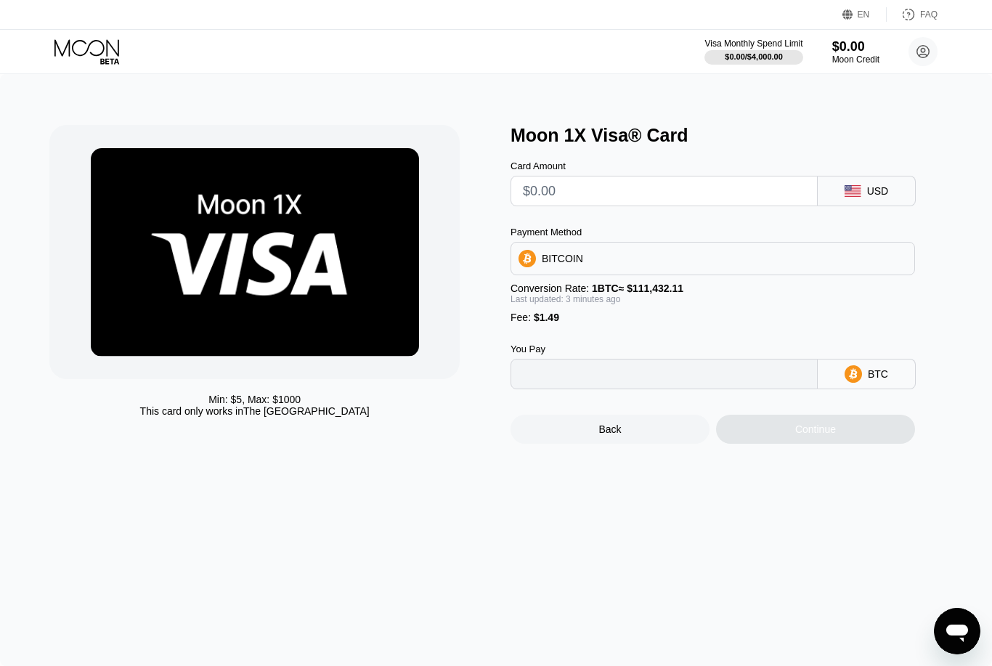
type input "0"
click at [692, 175] on div "Card Amount" at bounding box center [663, 183] width 307 height 46
click at [686, 192] on input "text" at bounding box center [664, 190] width 282 height 29
type input "$1"
type input "0.00002235"
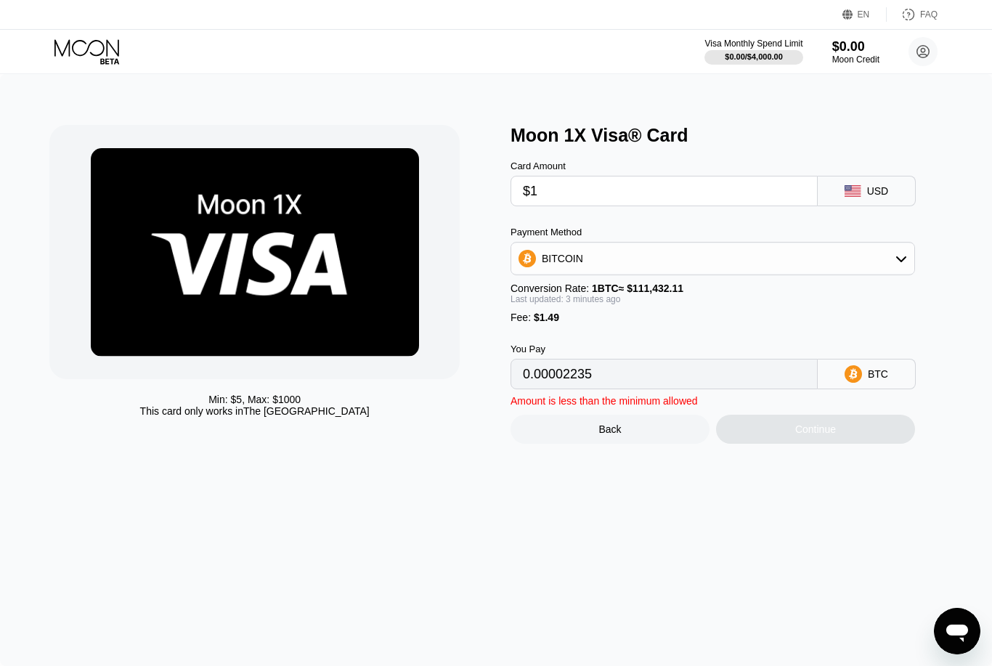
type input "$10"
type input "0.00010312"
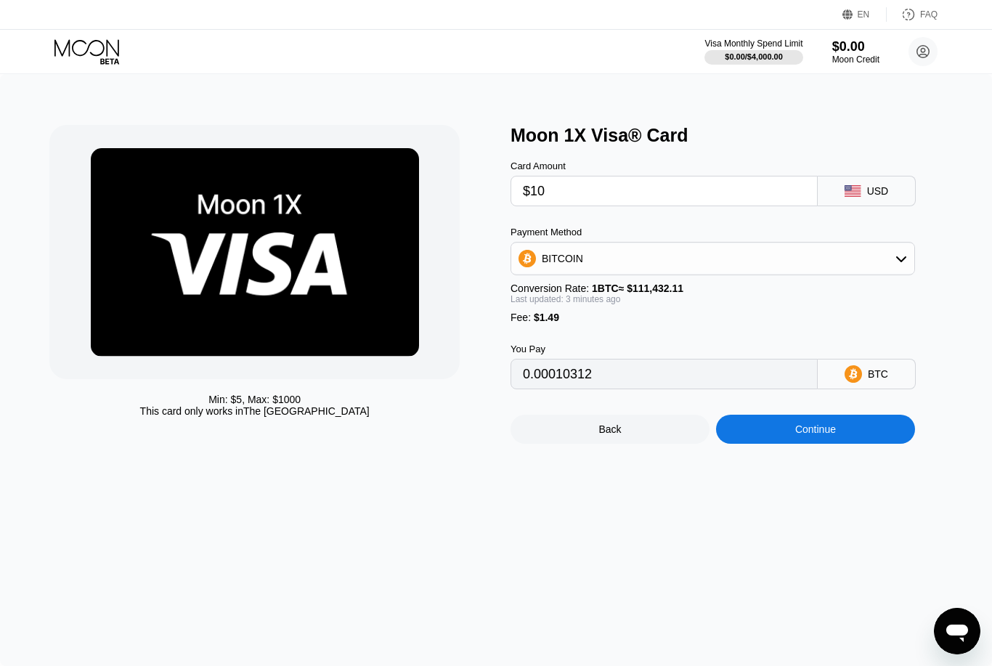
type input "$100"
type input "0.00091078"
type input "$100"
click at [841, 440] on div "Continue" at bounding box center [815, 428] width 199 height 29
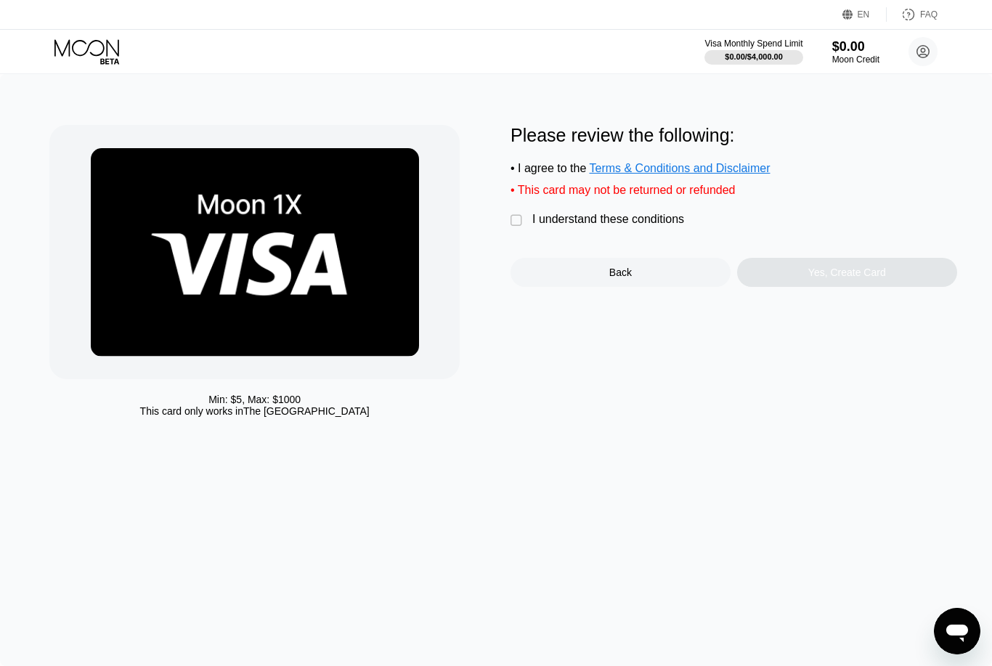
click at [569, 228] on div " I understand these conditions" at bounding box center [600, 220] width 181 height 15
click at [828, 278] on div "Yes, Create Card" at bounding box center [847, 272] width 78 height 12
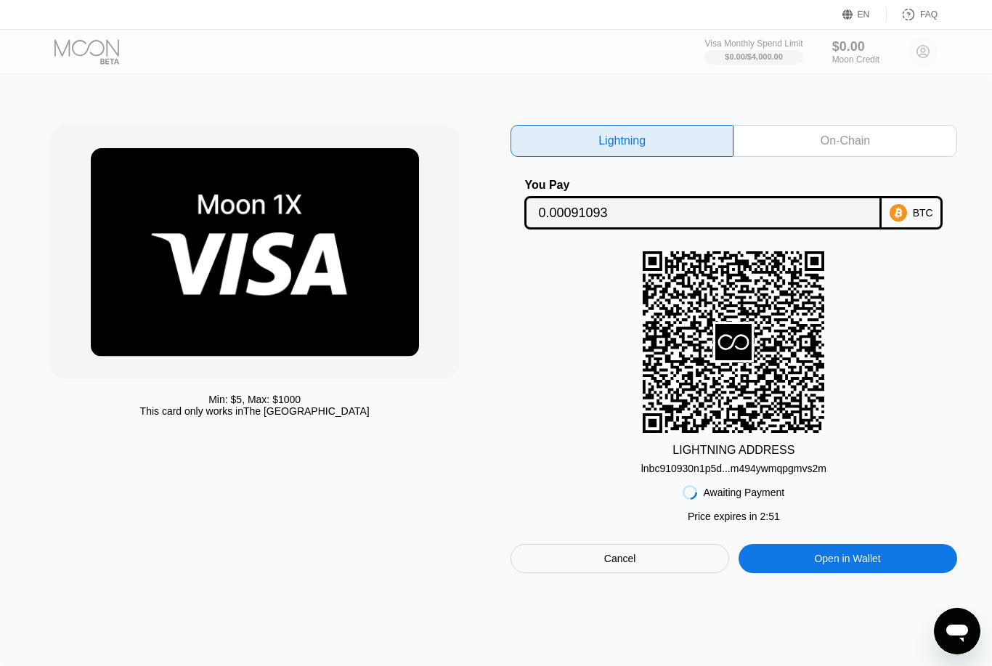
click at [610, 573] on div "Cancel" at bounding box center [619, 558] width 218 height 29
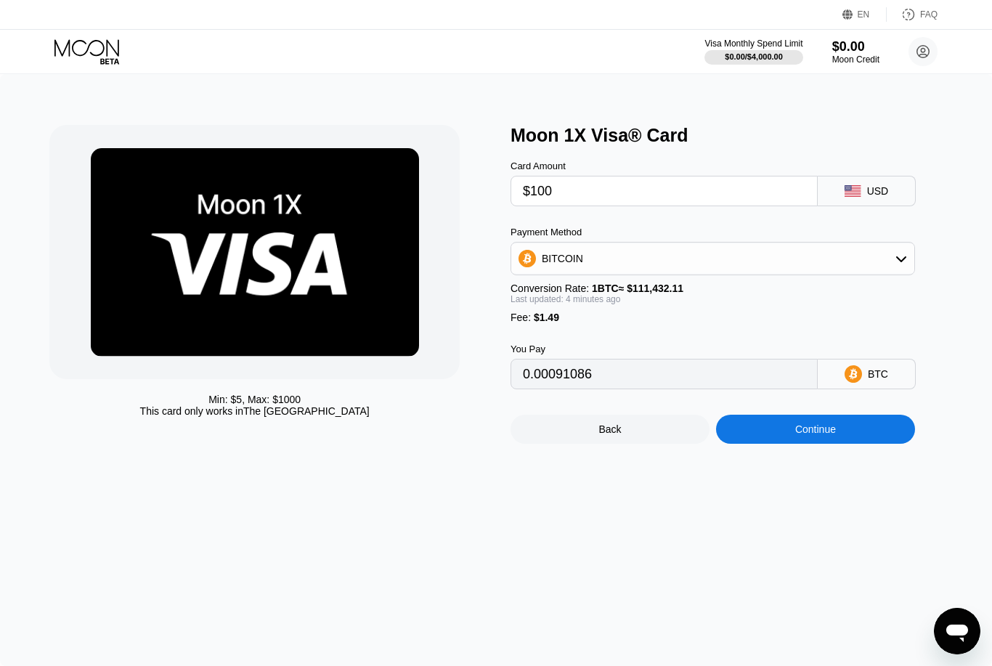
click at [81, 52] on icon at bounding box center [88, 51] width 68 height 25
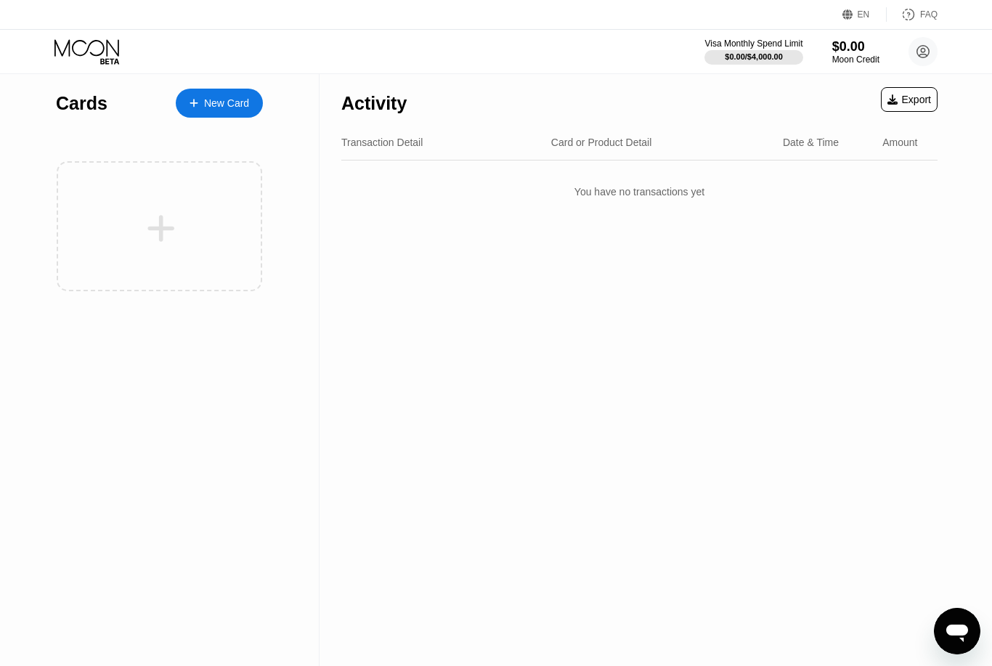
click at [908, 107] on div "Export" at bounding box center [908, 99] width 57 height 25
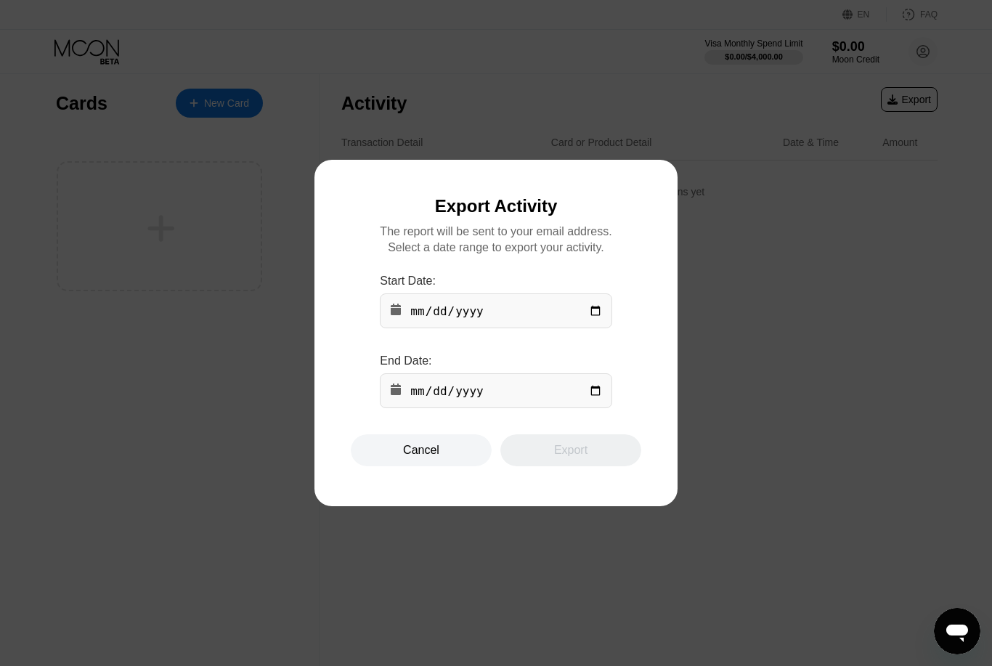
click at [774, 210] on div at bounding box center [496, 333] width 992 height 666
click at [409, 443] on div "Cancel" at bounding box center [421, 450] width 141 height 32
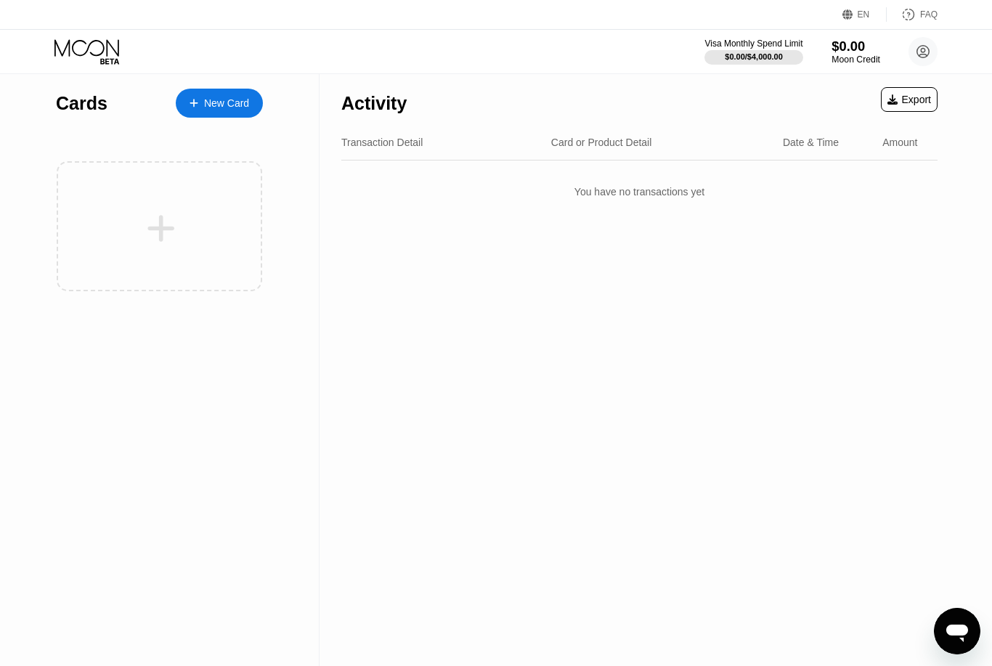
click at [852, 54] on div "$0.00" at bounding box center [855, 45] width 49 height 15
